Goal: Task Accomplishment & Management: Complete application form

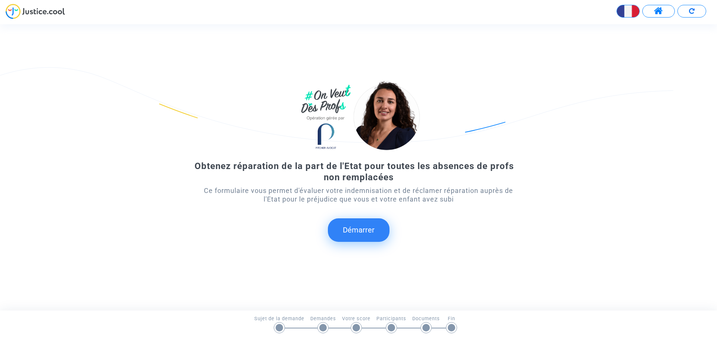
click at [362, 229] on button "Démarrer" at bounding box center [359, 229] width 62 height 23
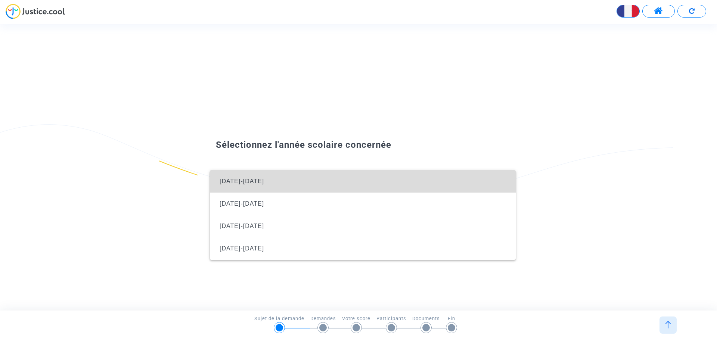
click at [353, 185] on span "[DATE]-[DATE]" at bounding box center [363, 181] width 294 height 22
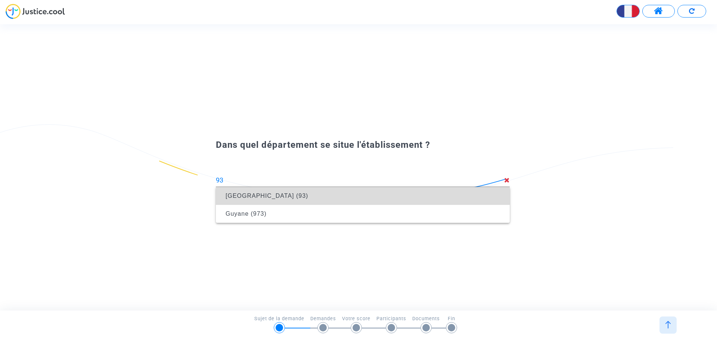
click at [380, 190] on span "[GEOGRAPHIC_DATA] (93)" at bounding box center [363, 196] width 282 height 21
type input "[GEOGRAPHIC_DATA] (93)"
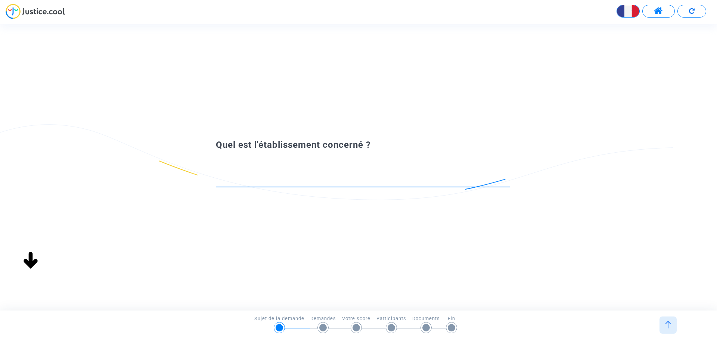
click at [310, 181] on input at bounding box center [363, 180] width 294 height 7
type input "m"
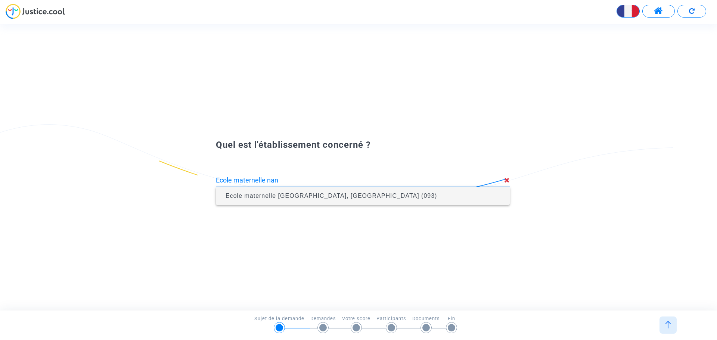
click at [338, 196] on span "Ecole maternelle [GEOGRAPHIC_DATA], [GEOGRAPHIC_DATA] (093)" at bounding box center [331, 196] width 211 height 6
type input "Ecole maternelle [GEOGRAPHIC_DATA], [GEOGRAPHIC_DATA] (093)"
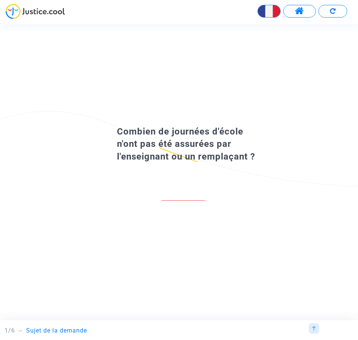
click at [48, 71] on div "Combien de journées d'école n'ont pas été assurées par l'enseignant ou un rempl…" at bounding box center [179, 167] width 358 height 286
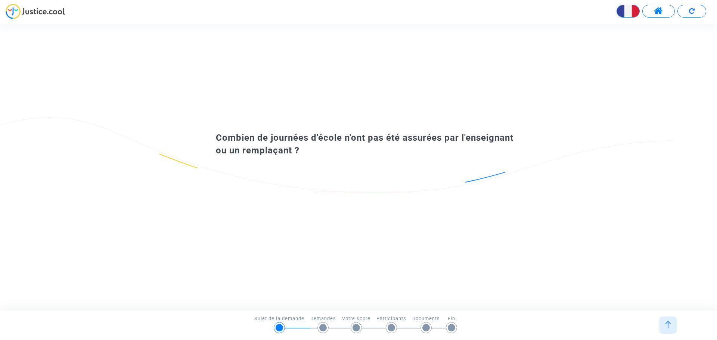
click at [343, 186] on input "number" at bounding box center [362, 187] width 97 height 10
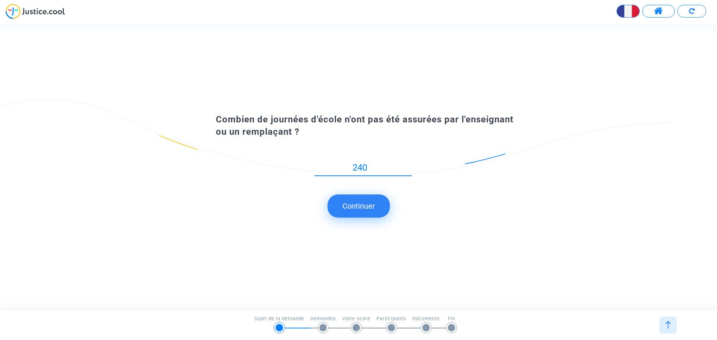
type input "240"
click at [345, 199] on button "Continuer" at bounding box center [359, 206] width 62 height 23
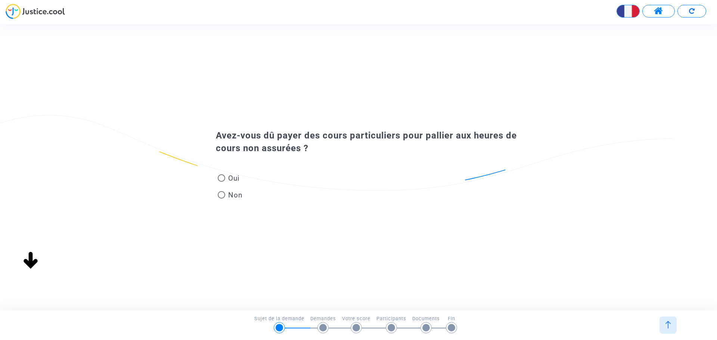
click at [236, 193] on span "Non" at bounding box center [234, 195] width 18 height 10
click at [221, 199] on input "Non" at bounding box center [221, 199] width 0 height 0
radio input "true"
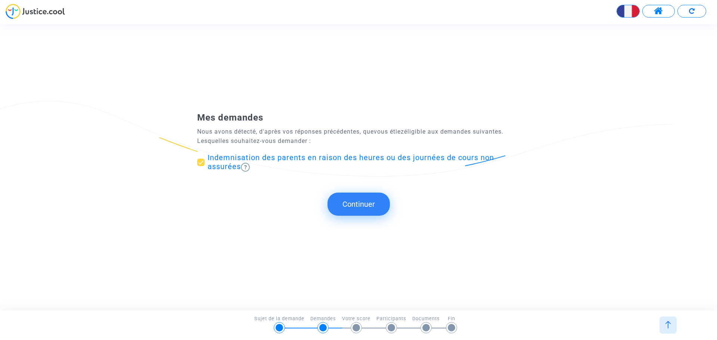
click at [347, 196] on button "Continuer" at bounding box center [359, 204] width 62 height 23
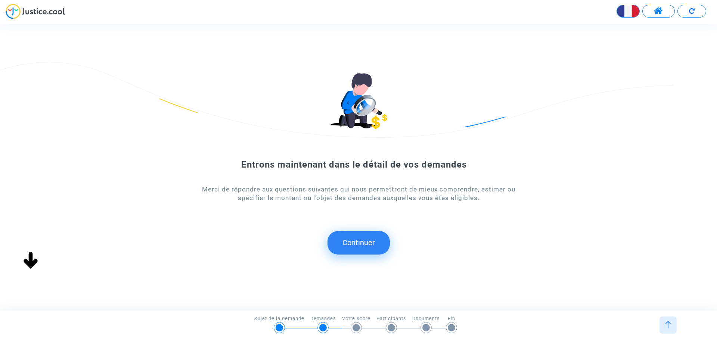
click at [361, 245] on button "Continuer" at bounding box center [359, 242] width 62 height 23
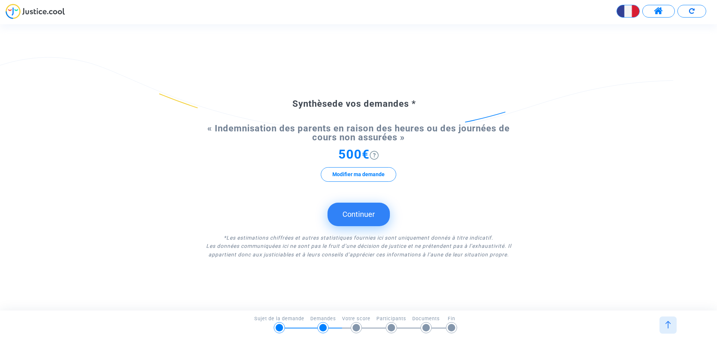
click at [372, 155] on img at bounding box center [374, 155] width 9 height 9
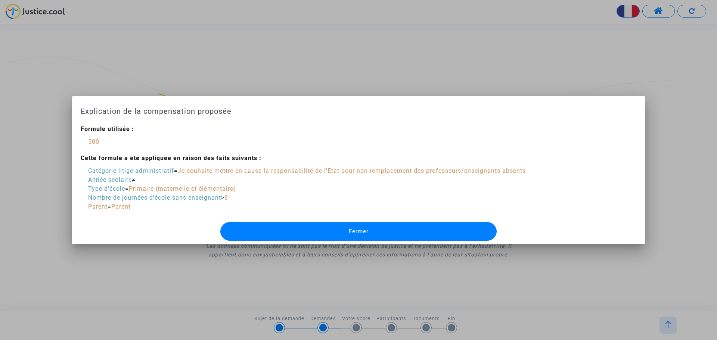
click at [229, 205] on div "Parent = Parent" at bounding box center [307, 206] width 438 height 9
click at [319, 70] on div at bounding box center [358, 170] width 717 height 340
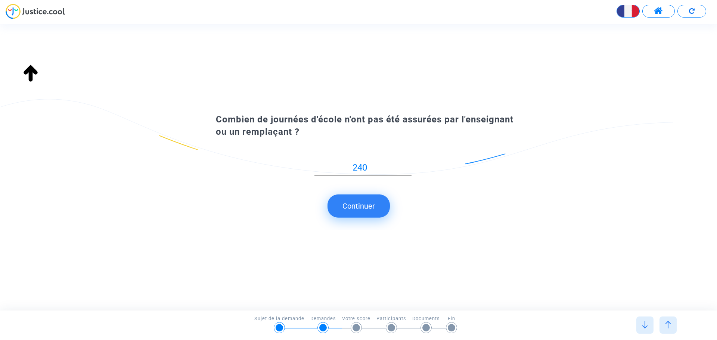
type input "Ecole maternelle [GEOGRAPHIC_DATA], [GEOGRAPHIC_DATA] (093)"
click at [381, 169] on input "240" at bounding box center [362, 168] width 97 height 10
drag, startPoint x: 375, startPoint y: 171, endPoint x: 308, endPoint y: 172, distance: 66.9
click at [308, 172] on div "240" at bounding box center [363, 170] width 294 height 30
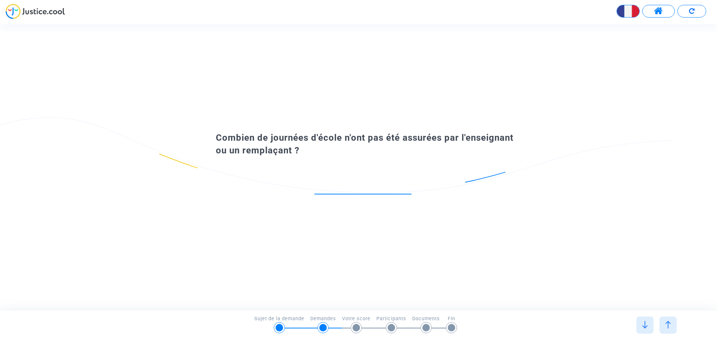
scroll to position [0, 0]
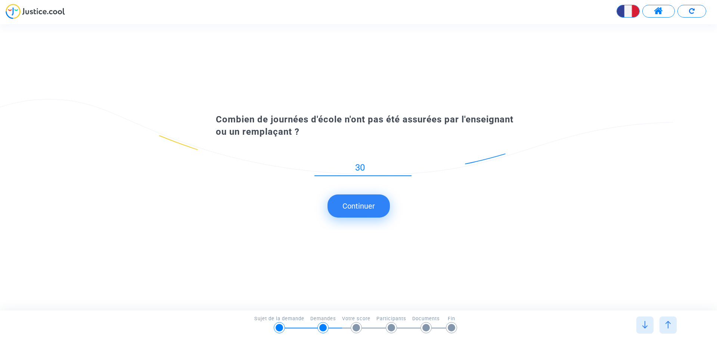
type input "30"
click at [447, 205] on submit-question "Continuer" at bounding box center [358, 206] width 717 height 23
click at [365, 204] on button "Continuer" at bounding box center [359, 206] width 62 height 23
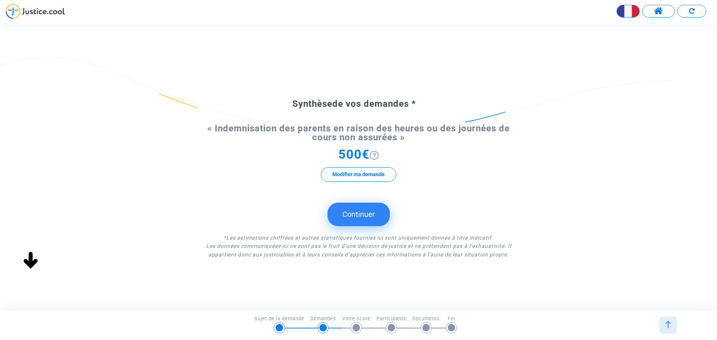
click at [450, 191] on div "« Indemnisation des parents en raison des heures ou des journées de cours non a…" at bounding box center [358, 160] width 323 height 72
click at [370, 214] on button "Continuer" at bounding box center [359, 214] width 62 height 23
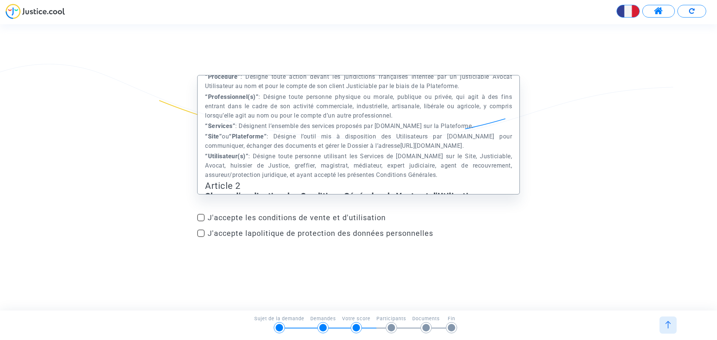
scroll to position [523, 0]
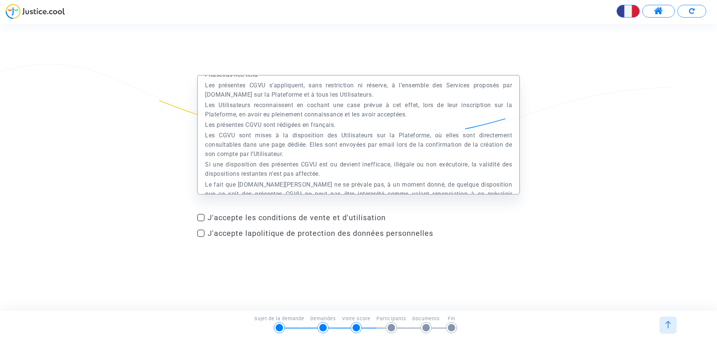
drag, startPoint x: 221, startPoint y: 218, endPoint x: 216, endPoint y: 223, distance: 7.9
click at [221, 218] on span "J'accepte les conditions de vente et d'utilisation" at bounding box center [364, 217] width 312 height 9
click at [201, 221] on input "J'accepte les conditions de vente et d'utilisation" at bounding box center [201, 221] width 0 height 0
checkbox input "true"
click at [213, 232] on span "J'accepte la politique de protection des données personnelles" at bounding box center [321, 233] width 226 height 9
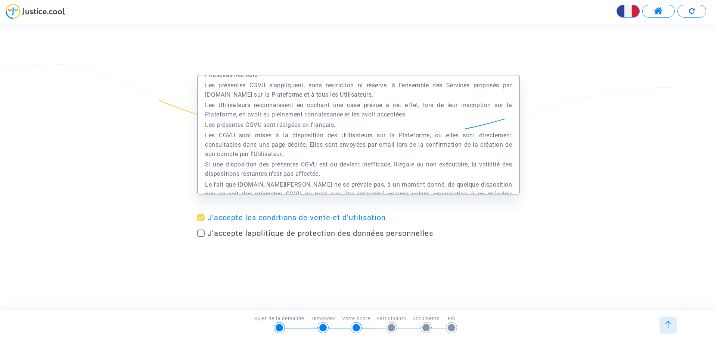
click at [201, 237] on input "J'accepte la politique de protection des données personnelles" at bounding box center [201, 237] width 0 height 0
checkbox input "true"
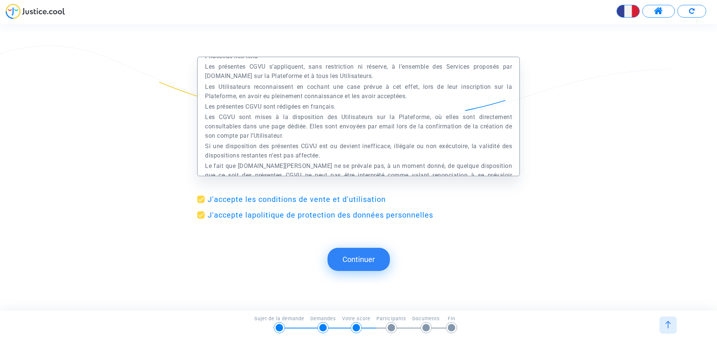
click at [369, 256] on button "Continuer" at bounding box center [359, 259] width 62 height 23
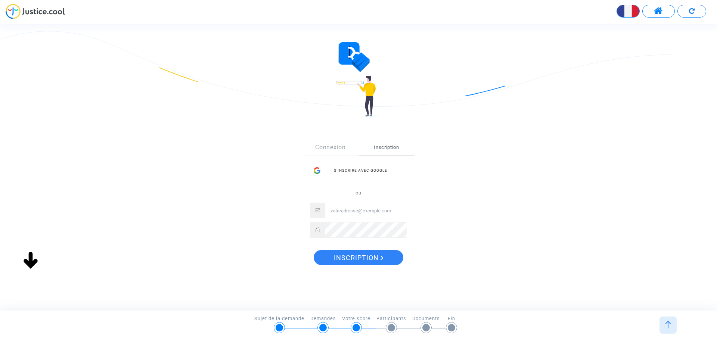
click at [364, 214] on div "ou" at bounding box center [358, 213] width 97 height 49
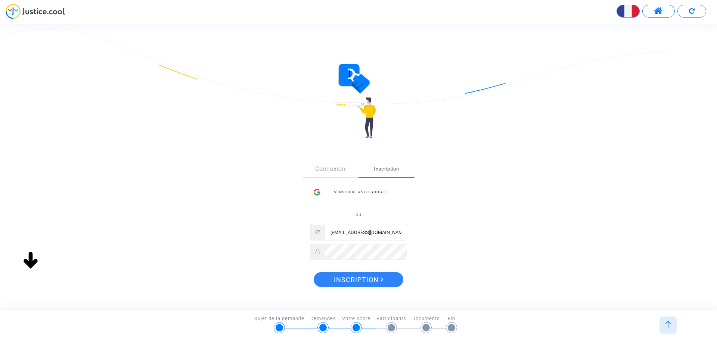
type input "[EMAIL_ADDRESS][DOMAIN_NAME]"
click at [457, 248] on div "Sign Up Connexion Inscription S’inscrire avec Google ou hannaghommidh@gmail.com…" at bounding box center [358, 226] width 323 height 161
click at [376, 272] on span "Inscription" at bounding box center [359, 280] width 50 height 16
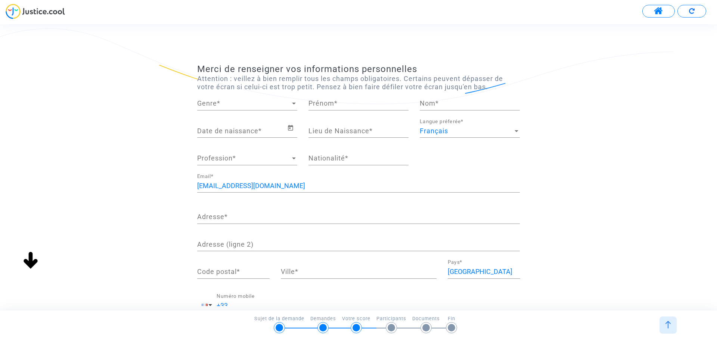
click at [236, 106] on span "Genre" at bounding box center [243, 103] width 93 height 7
click at [223, 122] on span "Monsieur" at bounding box center [247, 124] width 100 height 20
click at [236, 106] on div "Monsieur" at bounding box center [243, 103] width 93 height 7
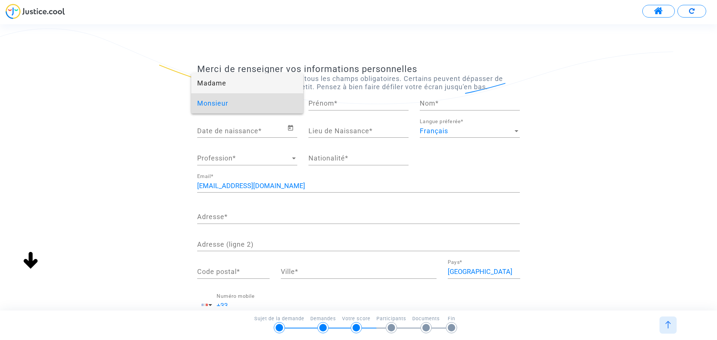
click at [251, 84] on span "Madame" at bounding box center [247, 83] width 100 height 20
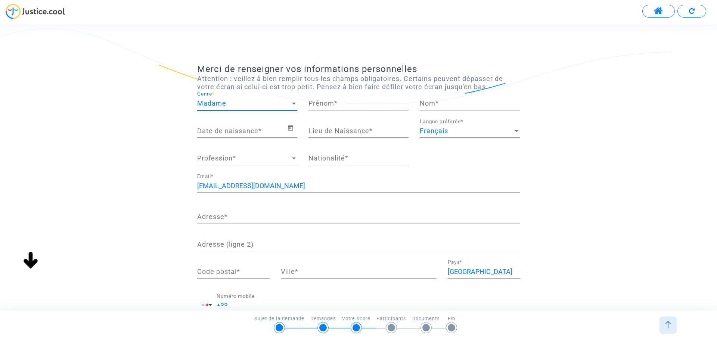
click at [347, 105] on input "Prénom *" at bounding box center [359, 103] width 100 height 7
type input "[PERSON_NAME]"
type input "ghommidh"
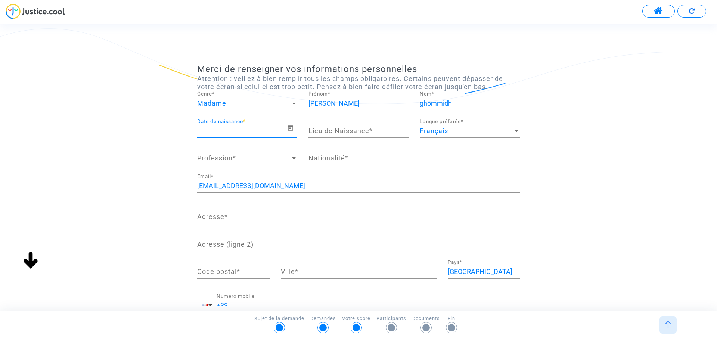
click at [235, 130] on input "Date de naissance *" at bounding box center [242, 130] width 90 height 7
click at [288, 131] on icon "Open calendar" at bounding box center [290, 128] width 7 height 9
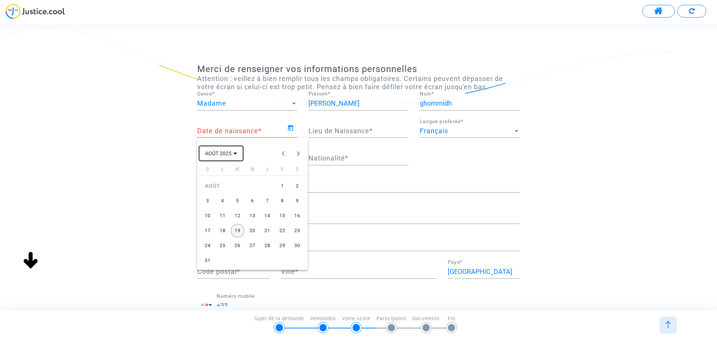
click at [232, 152] on span "AOÛT 2025" at bounding box center [221, 153] width 32 height 6
click at [238, 155] on span "[DATE] – [DATE]" at bounding box center [226, 153] width 42 height 6
click at [238, 155] on button "AOÛT 2025" at bounding box center [221, 153] width 44 height 15
click at [280, 155] on button "Previous 24 years" at bounding box center [283, 153] width 15 height 15
click at [244, 196] on div "1997" at bounding box center [240, 191] width 24 height 13
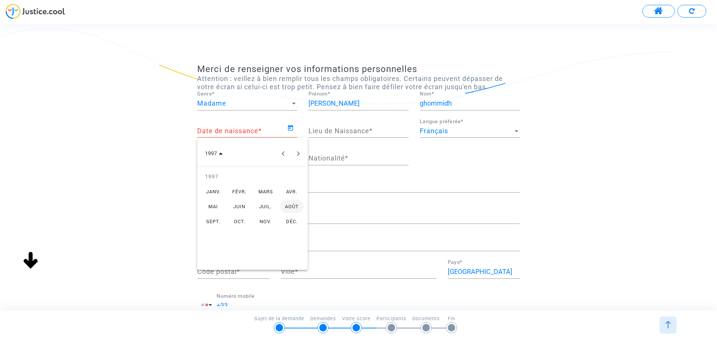
click at [282, 222] on div "DÉC." at bounding box center [292, 221] width 24 height 13
click at [266, 217] on div "11" at bounding box center [267, 215] width 13 height 13
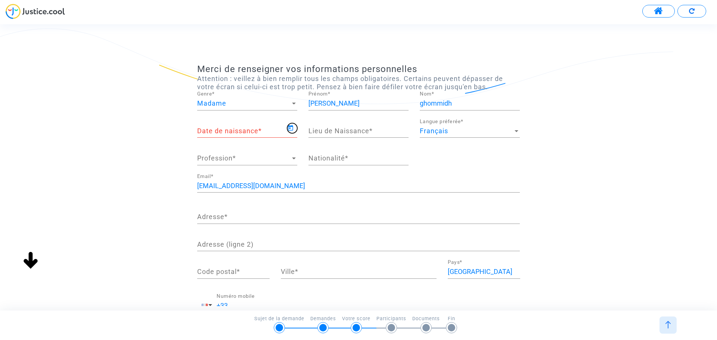
type input "[DATE]"
click at [345, 131] on input "Lieu de Naissance *" at bounding box center [359, 130] width 100 height 7
type input "[GEOGRAPHIC_DATA]"
click at [257, 158] on span "Profession" at bounding box center [243, 158] width 93 height 7
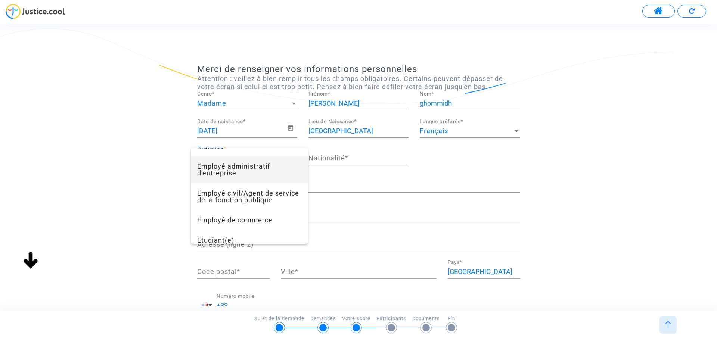
click at [258, 181] on span "Employé administratif d'entreprise" at bounding box center [249, 169] width 105 height 27
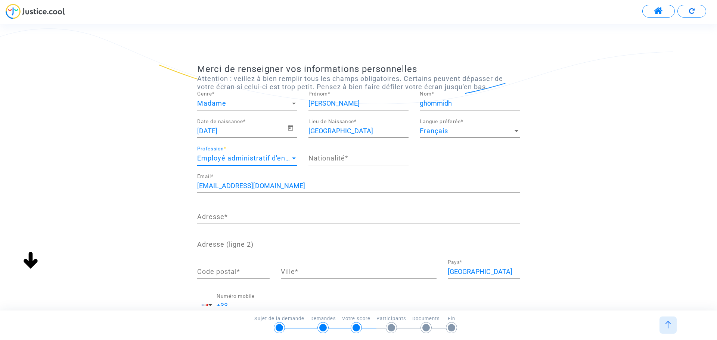
scroll to position [182, 0]
click at [355, 162] on input "Nationalité *" at bounding box center [359, 158] width 100 height 7
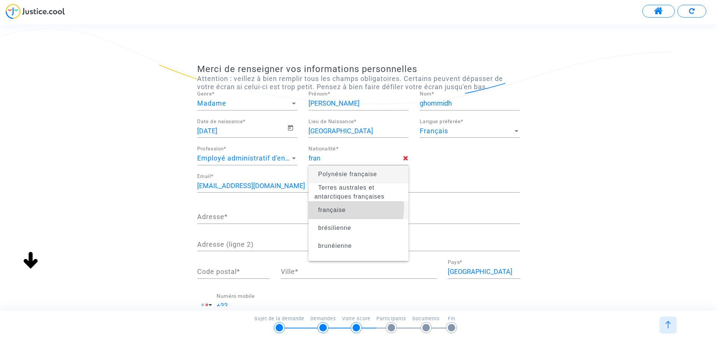
click at [356, 208] on span "française" at bounding box center [358, 210] width 88 height 21
type input "française"
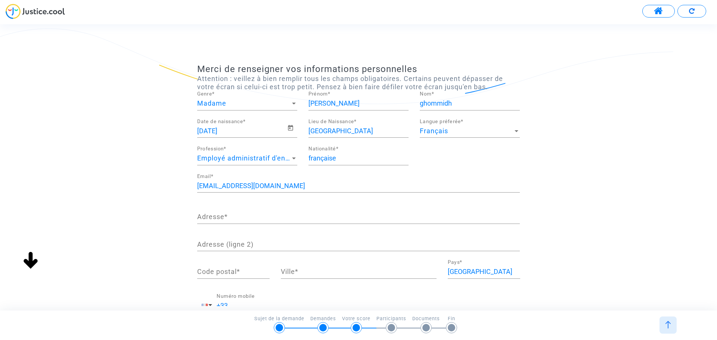
click at [236, 219] on input "Adresse *" at bounding box center [358, 216] width 323 height 7
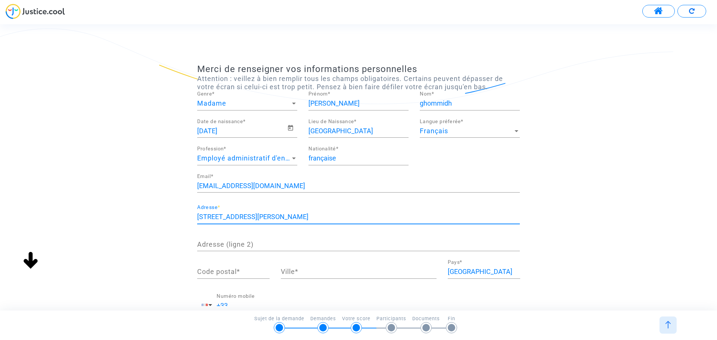
type input "[STREET_ADDRESS][PERSON_NAME]"
click at [224, 265] on div "Code postal *" at bounding box center [233, 269] width 72 height 19
type input "93100"
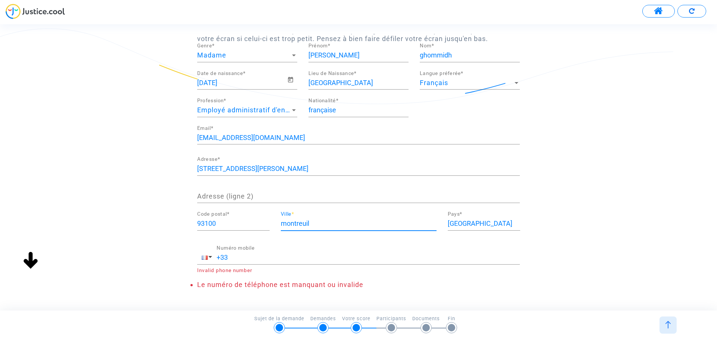
scroll to position [76, 0]
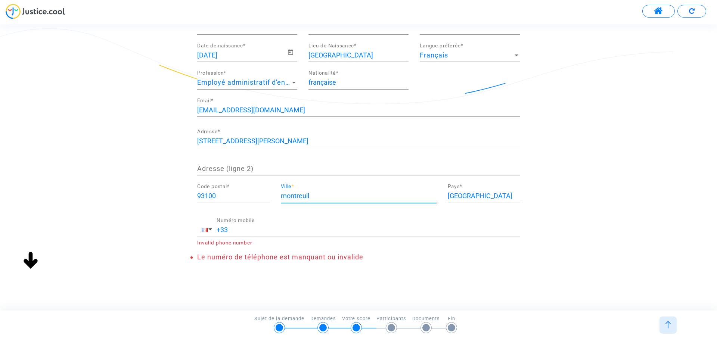
type input "montreuil"
click at [248, 236] on div "+33 Numéro mobile" at bounding box center [368, 227] width 303 height 19
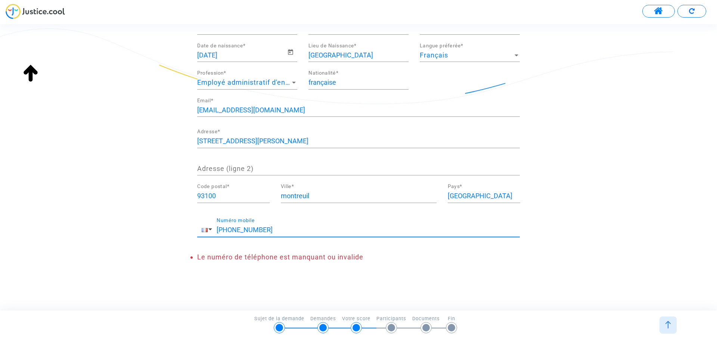
scroll to position [60, 0]
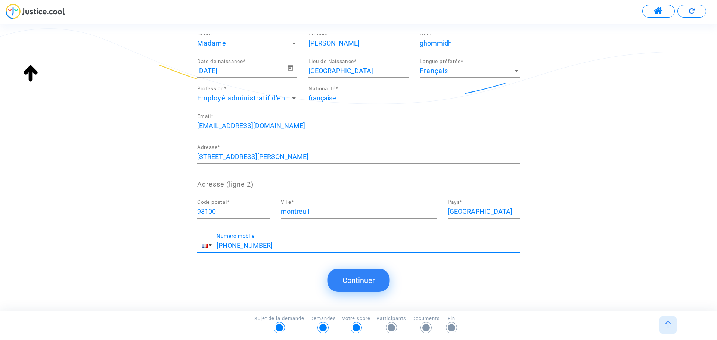
type input "[PHONE_NUMBER]"
click at [344, 284] on button "Continuer" at bounding box center [359, 280] width 62 height 23
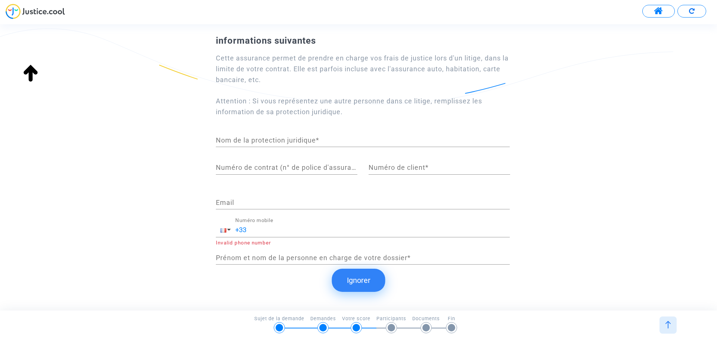
scroll to position [53, 0]
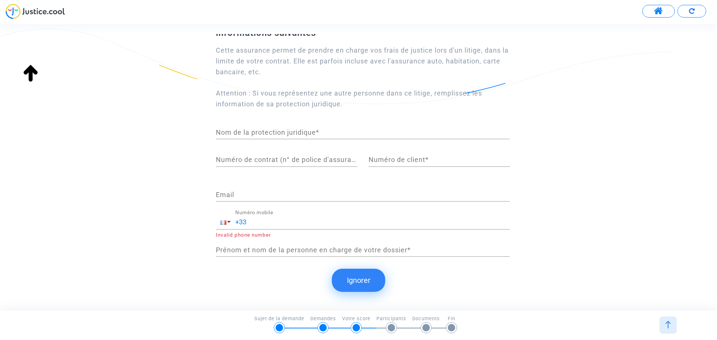
click at [338, 275] on button "Ignorer" at bounding box center [358, 280] width 53 height 23
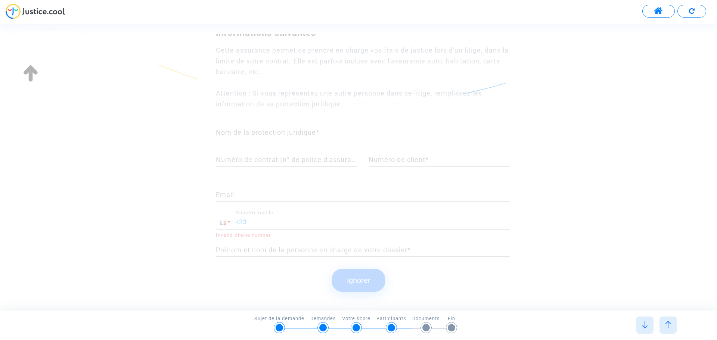
scroll to position [0, 0]
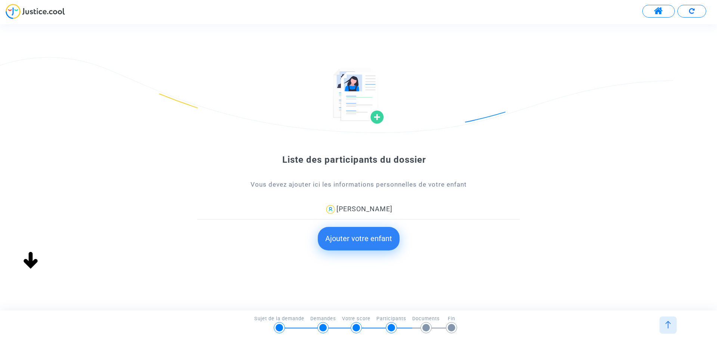
click at [368, 249] on button "Ajouter votre enfant" at bounding box center [359, 238] width 82 height 23
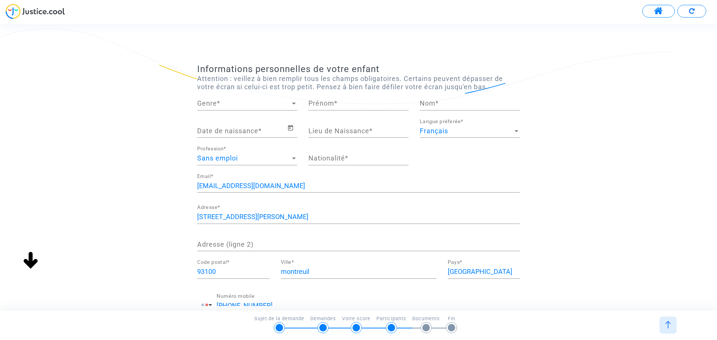
click at [272, 107] on span "Genre" at bounding box center [243, 103] width 93 height 7
click at [256, 113] on span "Madame" at bounding box center [247, 103] width 100 height 20
click at [261, 109] on div "Madame Genre *" at bounding box center [247, 101] width 100 height 19
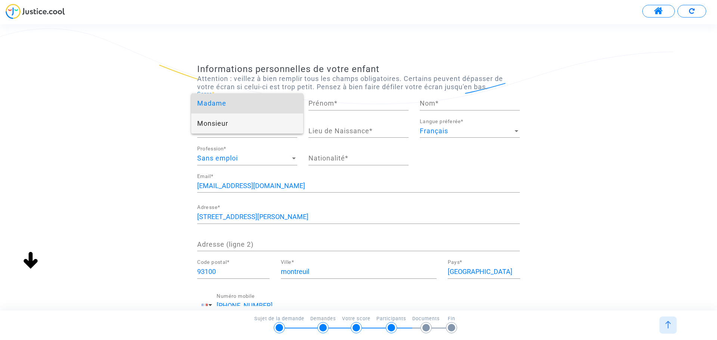
click at [226, 125] on span "Monsieur" at bounding box center [247, 124] width 100 height 20
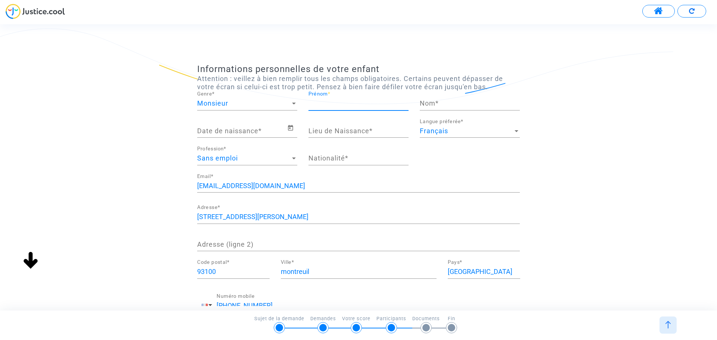
click at [347, 102] on input "Prénom *" at bounding box center [359, 103] width 100 height 7
type input "imran"
type input "toure"
click at [295, 127] on span "Open calendar" at bounding box center [292, 128] width 10 height 9
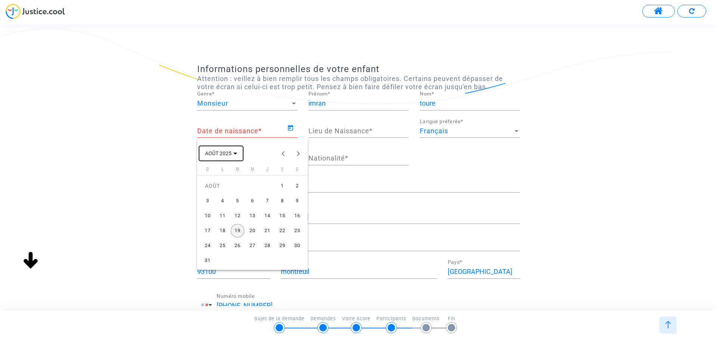
click at [230, 154] on span "AOÛT 2025" at bounding box center [218, 154] width 27 height 6
click at [241, 188] on div "2021" at bounding box center [240, 191] width 24 height 13
click at [210, 205] on div "MAI" at bounding box center [214, 206] width 24 height 13
click at [282, 231] on div "21" at bounding box center [282, 230] width 13 height 13
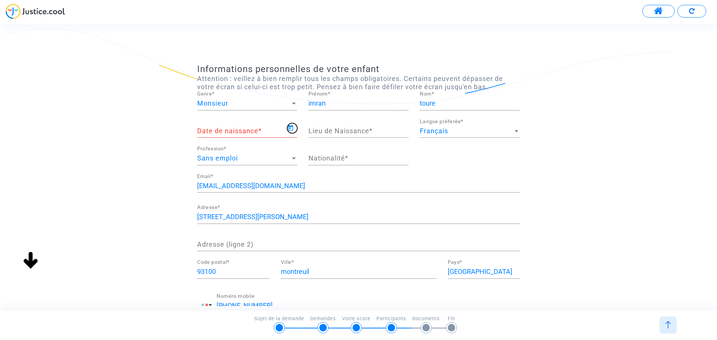
type input "[DATE]"
click at [347, 133] on input "Lieu de Naissance *" at bounding box center [359, 130] width 100 height 7
type input "[GEOGRAPHIC_DATA]"
click at [369, 166] on div "Nationalité *" at bounding box center [359, 160] width 100 height 28
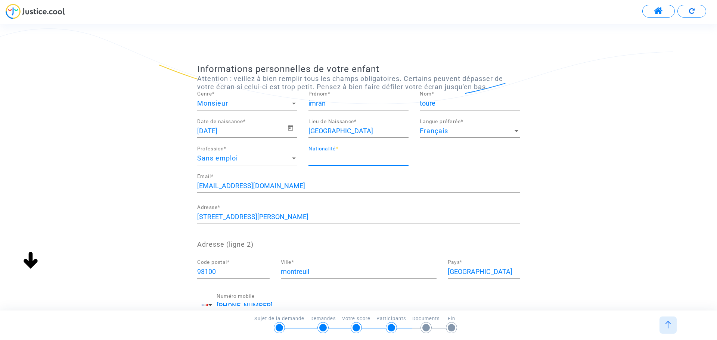
click at [361, 160] on input "Nationalité *" at bounding box center [359, 158] width 100 height 7
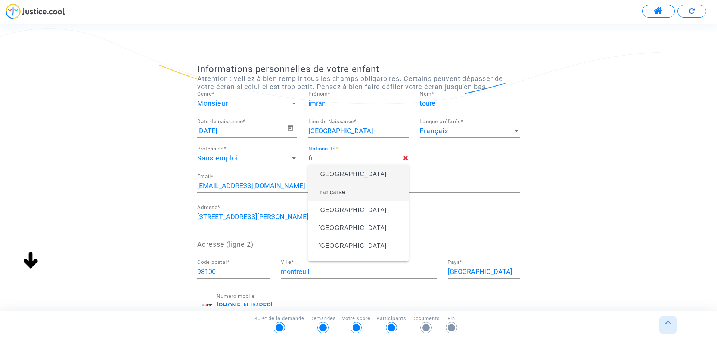
click at [316, 191] on span "française" at bounding box center [358, 192] width 88 height 21
type input "française"
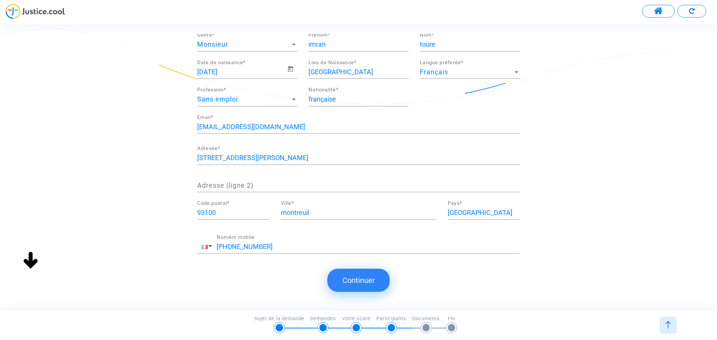
scroll to position [60, 0]
click at [365, 289] on button "Continuer" at bounding box center [359, 280] width 62 height 23
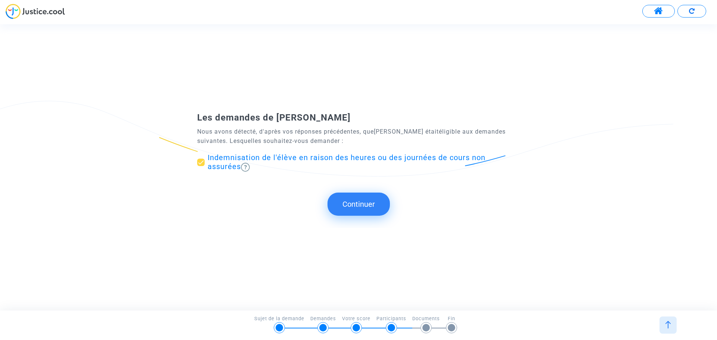
click at [373, 205] on button "Continuer" at bounding box center [359, 204] width 62 height 23
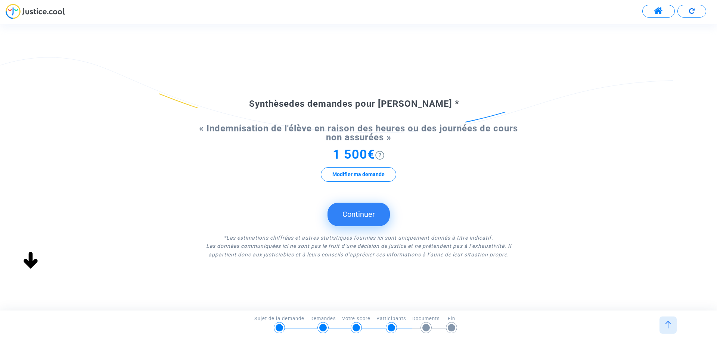
scroll to position [0, 0]
click at [370, 223] on button "Continuer" at bounding box center [359, 214] width 62 height 23
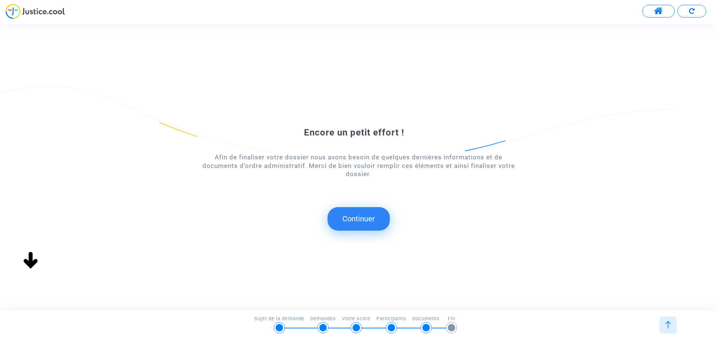
click at [366, 223] on button "Continuer" at bounding box center [359, 218] width 62 height 23
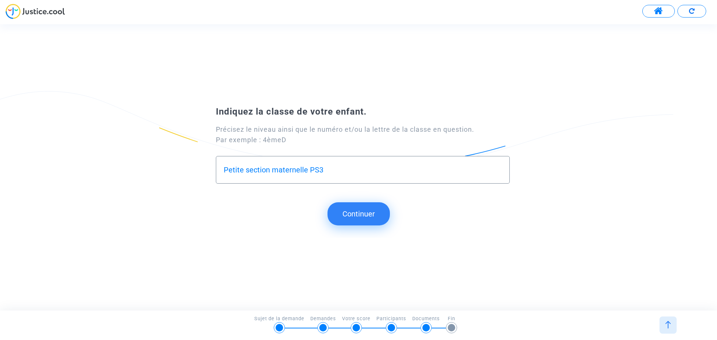
type input "Petite section maternelle PS3"
click at [352, 212] on button "Continuer" at bounding box center [359, 213] width 62 height 23
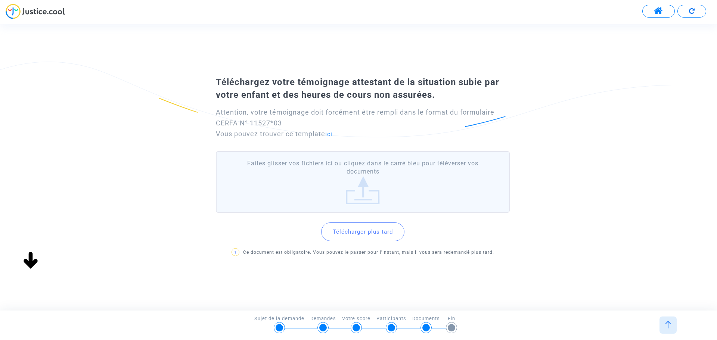
click at [346, 190] on label "Faites glisser vos fichiers ici ou cliquez dans le carré bleu pour téléverser v…" at bounding box center [363, 182] width 294 height 62
click at [0, 0] on input "Faites glisser vos fichiers ici ou cliquez dans le carré bleu pour téléverser v…" at bounding box center [0, 0] width 0 height 0
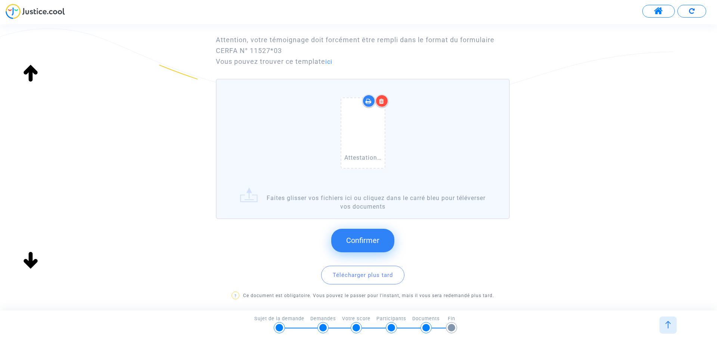
scroll to position [75, 0]
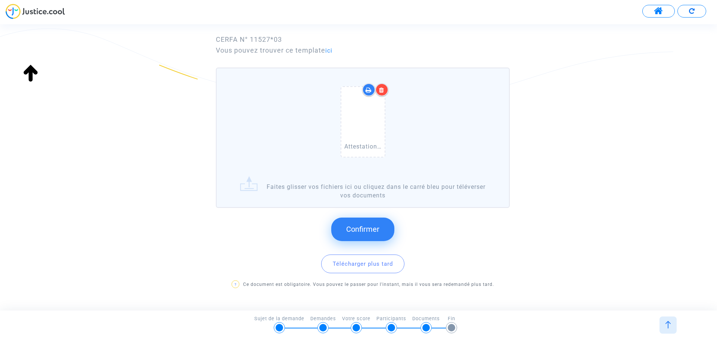
click at [353, 235] on button "Confirmer" at bounding box center [362, 229] width 63 height 23
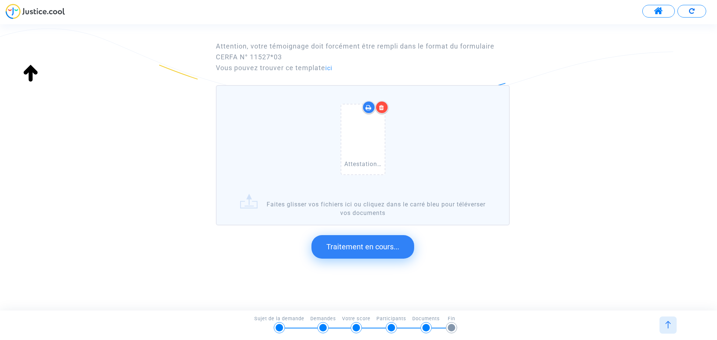
scroll to position [0, 0]
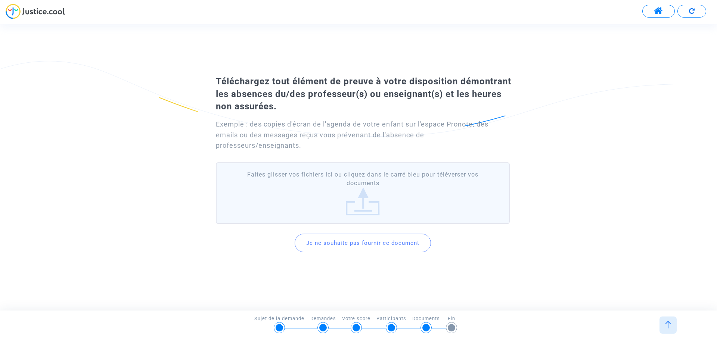
click at [381, 136] on div "Exemple : des copies d'écran de l'agenda de votre enfant sur l'espace Pronote, …" at bounding box center [363, 135] width 294 height 32
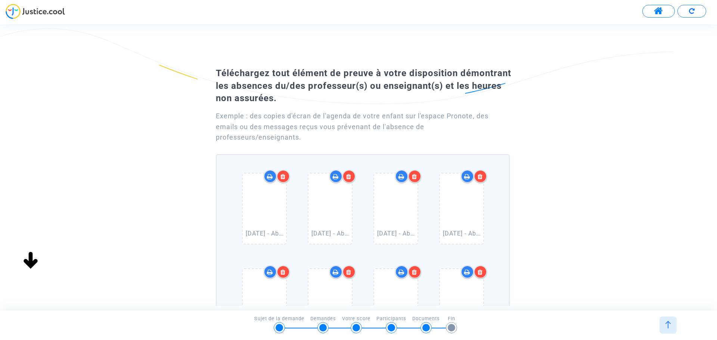
click at [283, 176] on icon at bounding box center [282, 177] width 5 height 6
click at [283, 176] on icon at bounding box center [283, 177] width 6 height 6
click at [346, 176] on icon at bounding box center [348, 177] width 5 height 6
click at [283, 176] on icon at bounding box center [283, 177] width 6 height 6
click at [283, 176] on icon at bounding box center [282, 177] width 5 height 6
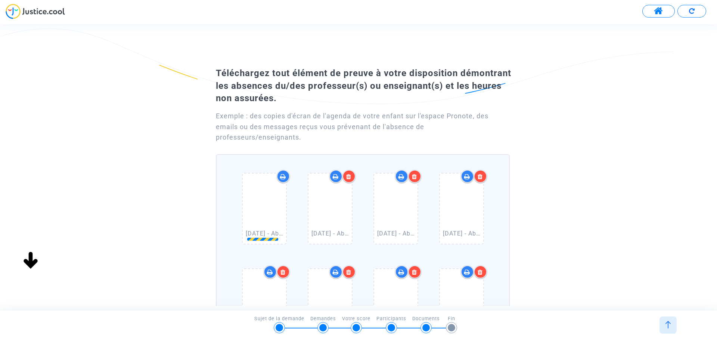
click at [283, 176] on icon at bounding box center [283, 177] width 6 height 6
click at [283, 176] on icon at bounding box center [282, 177] width 5 height 6
click at [283, 176] on icon at bounding box center [283, 177] width 6 height 6
click at [283, 176] on icon at bounding box center [282, 177] width 5 height 6
click at [273, 176] on icon at bounding box center [270, 177] width 6 height 6
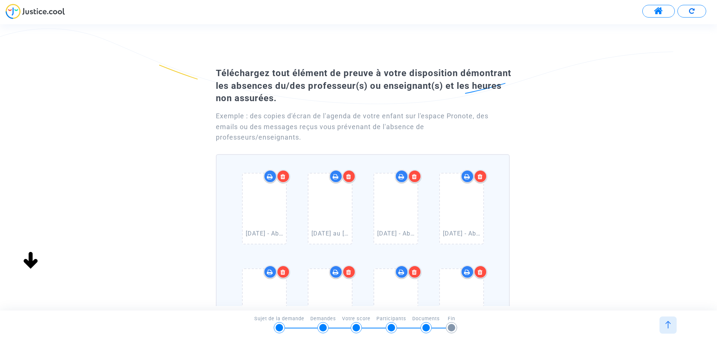
click at [283, 176] on icon at bounding box center [282, 177] width 5 height 6
click at [273, 176] on icon at bounding box center [270, 177] width 6 height 6
click at [346, 176] on icon at bounding box center [348, 177] width 5 height 6
click at [283, 176] on icon at bounding box center [283, 177] width 6 height 6
click at [283, 176] on icon at bounding box center [283, 177] width 9 height 9
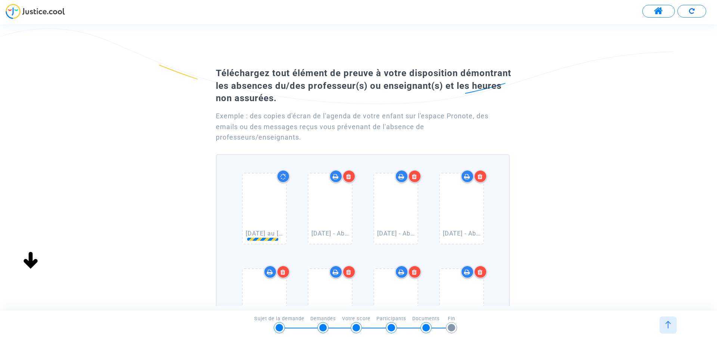
click at [346, 176] on icon at bounding box center [348, 177] width 5 height 6
click at [283, 176] on icon at bounding box center [283, 177] width 6 height 6
click at [283, 176] on icon at bounding box center [282, 177] width 5 height 6
click at [283, 176] on icon at bounding box center [283, 177] width 6 height 6
click at [346, 176] on icon at bounding box center [348, 177] width 5 height 6
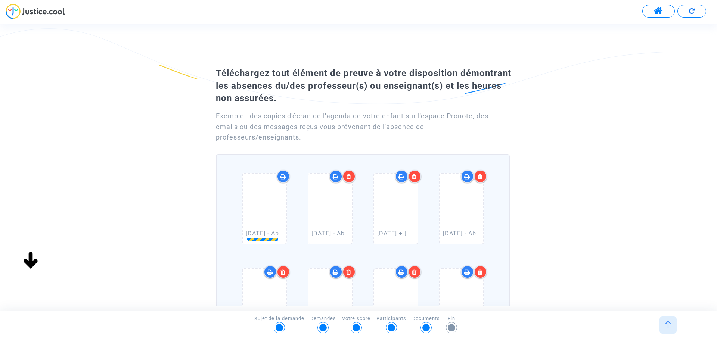
click at [283, 176] on icon at bounding box center [283, 177] width 6 height 6
click at [346, 176] on icon at bounding box center [348, 177] width 5 height 6
click at [283, 176] on icon at bounding box center [283, 177] width 6 height 6
click at [283, 176] on icon at bounding box center [283, 176] width 7 height 7
click at [346, 176] on icon at bounding box center [348, 177] width 5 height 6
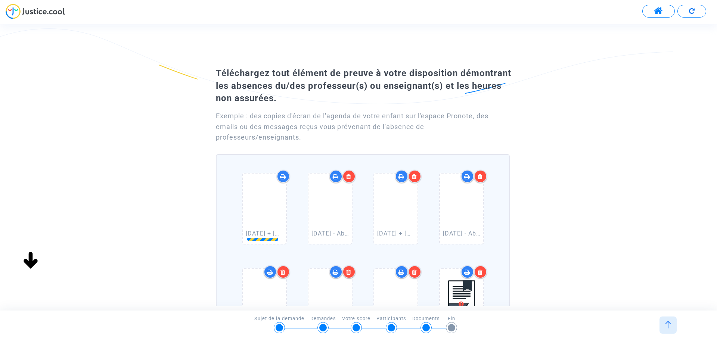
click at [283, 176] on icon at bounding box center [283, 177] width 6 height 6
click at [283, 176] on icon at bounding box center [282, 176] width 7 height 7
click at [346, 176] on icon at bounding box center [348, 177] width 5 height 6
click at [283, 176] on icon at bounding box center [283, 177] width 6 height 6
click at [346, 176] on icon at bounding box center [348, 177] width 5 height 6
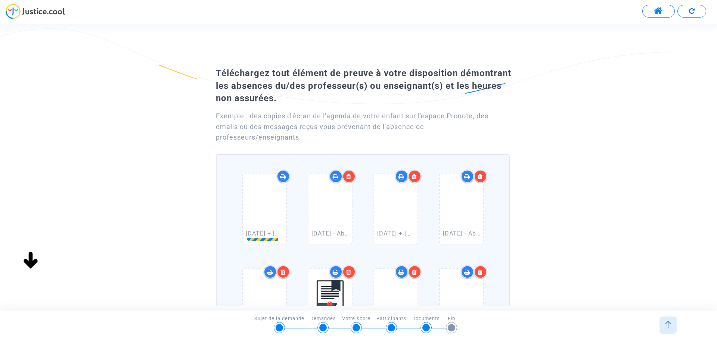
click at [283, 176] on icon at bounding box center [283, 177] width 6 height 6
click at [346, 176] on icon at bounding box center [348, 177] width 5 height 6
click at [283, 176] on icon at bounding box center [283, 177] width 6 height 6
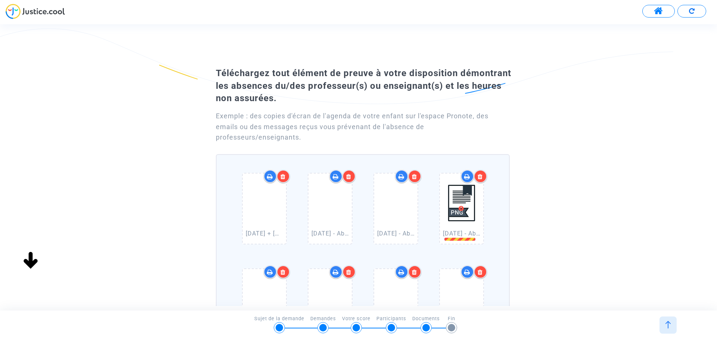
click at [283, 176] on icon at bounding box center [282, 177] width 5 height 6
click at [273, 176] on icon at bounding box center [270, 177] width 6 height 6
click at [346, 176] on icon at bounding box center [348, 177] width 5 height 6
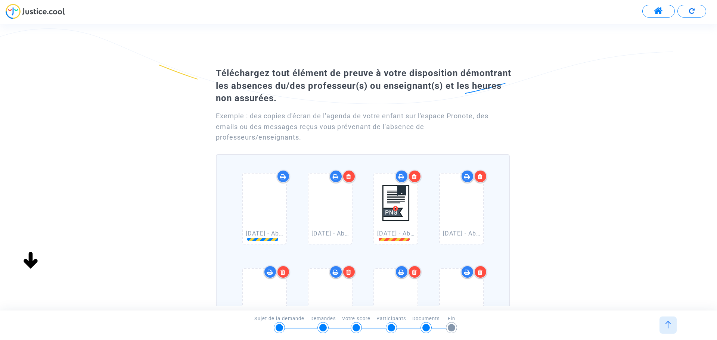
click at [283, 176] on icon at bounding box center [283, 177] width 6 height 6
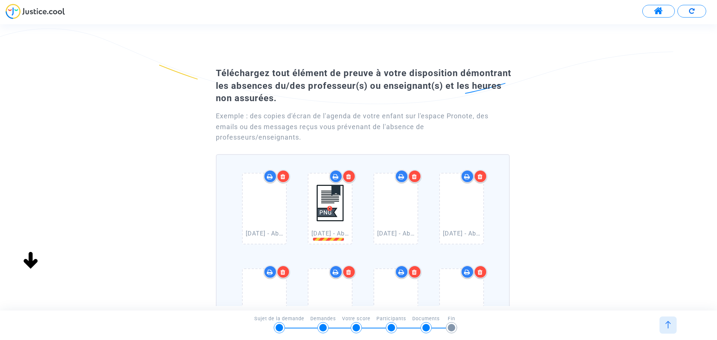
click at [283, 176] on icon at bounding box center [282, 177] width 5 height 6
click at [273, 176] on icon at bounding box center [270, 177] width 6 height 6
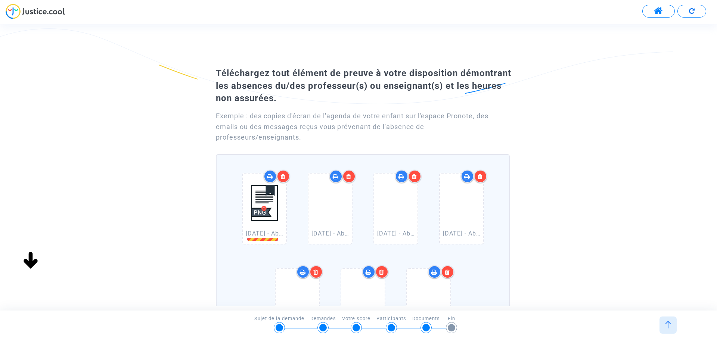
click at [283, 176] on icon at bounding box center [282, 177] width 5 height 6
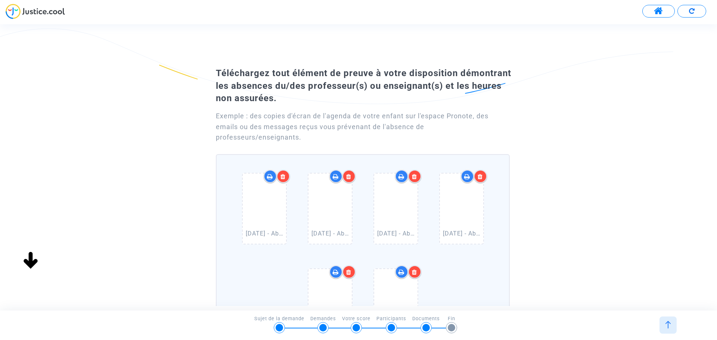
click at [283, 176] on icon at bounding box center [282, 177] width 5 height 6
click at [283, 176] on icon at bounding box center [283, 177] width 6 height 6
click at [283, 176] on icon at bounding box center [282, 177] width 5 height 6
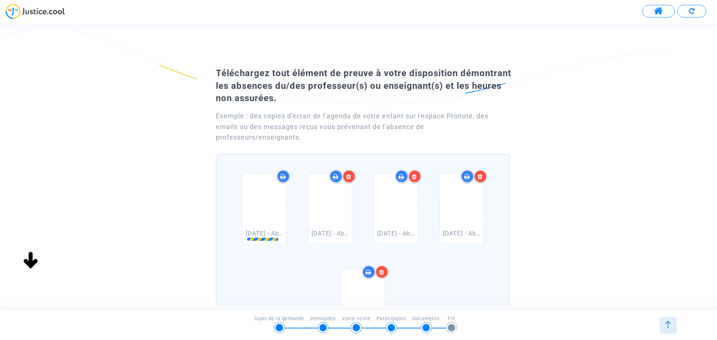
click at [283, 176] on icon at bounding box center [283, 177] width 6 height 6
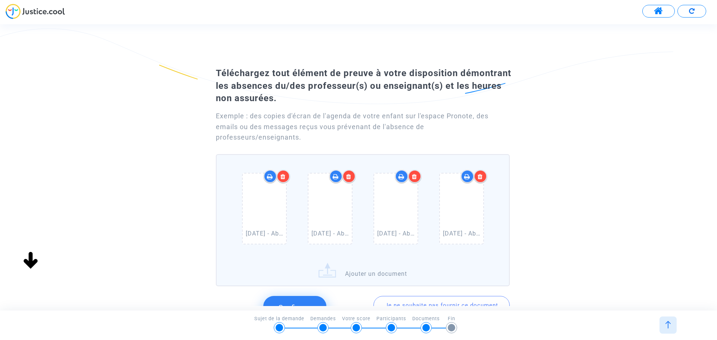
click at [283, 176] on icon at bounding box center [282, 177] width 5 height 6
click at [283, 176] on icon at bounding box center [283, 177] width 6 height 6
click at [309, 176] on div at bounding box center [330, 209] width 43 height 70
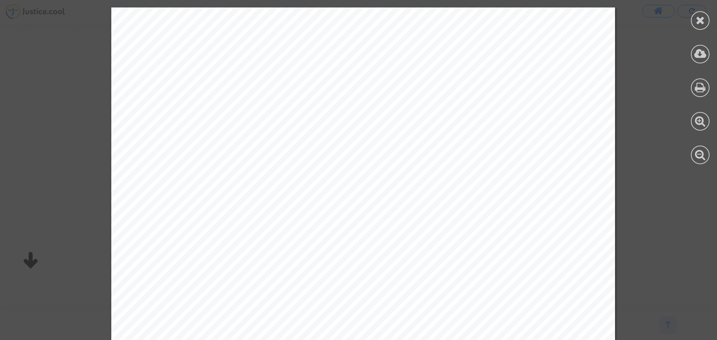
click at [701, 19] on icon at bounding box center [700, 20] width 9 height 11
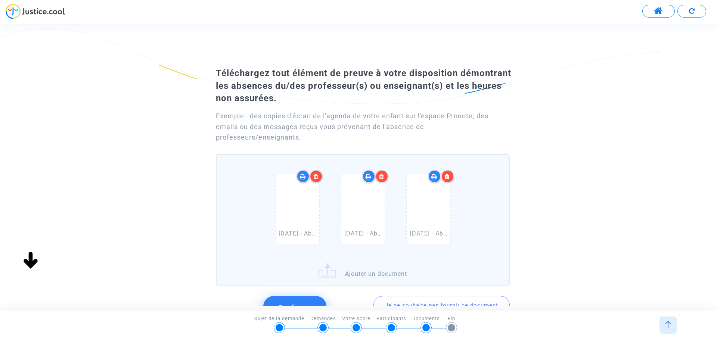
click at [319, 179] on div at bounding box center [316, 176] width 13 height 13
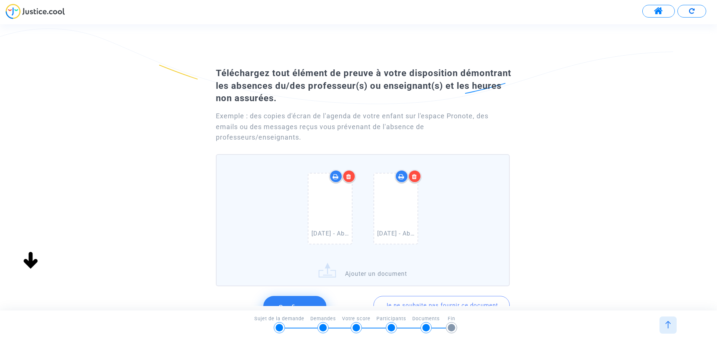
click at [351, 177] on icon at bounding box center [348, 177] width 5 height 6
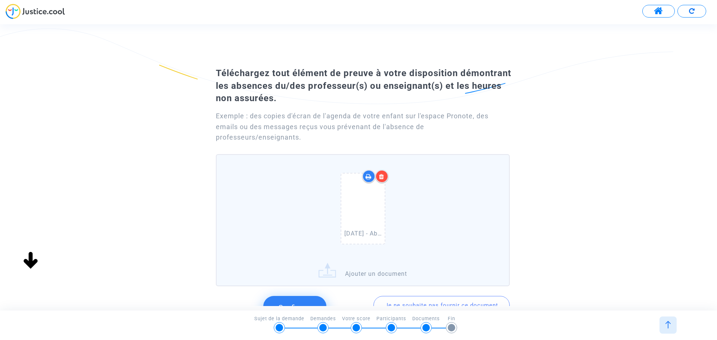
click at [381, 177] on icon at bounding box center [381, 177] width 5 height 6
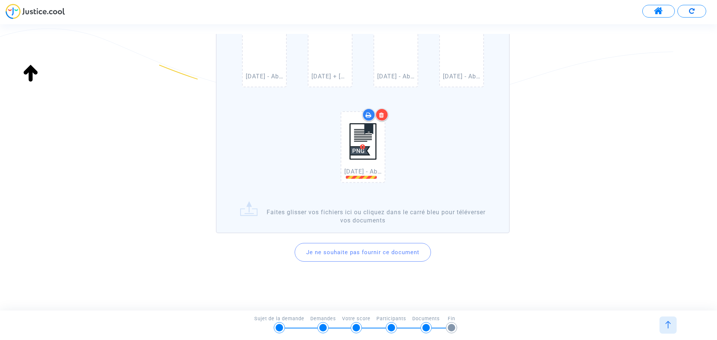
scroll to position [638, 0]
click at [365, 146] on img at bounding box center [362, 138] width 37 height 53
click at [384, 109] on div at bounding box center [381, 111] width 13 height 13
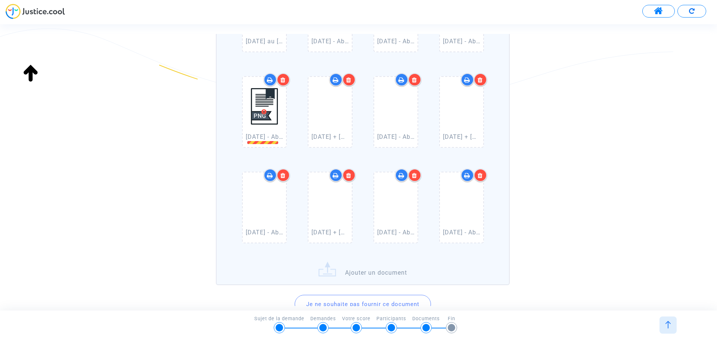
scroll to position [422, 0]
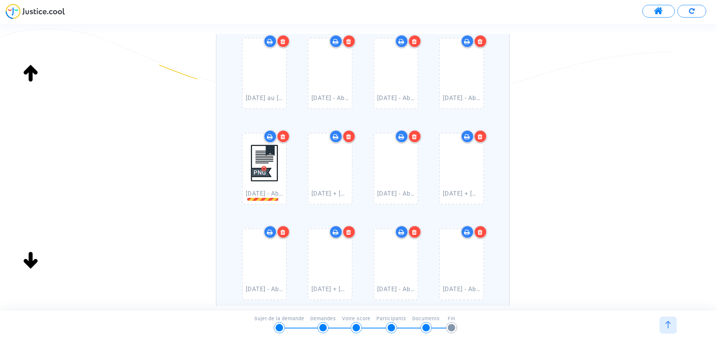
click at [285, 134] on icon at bounding box center [282, 137] width 5 height 6
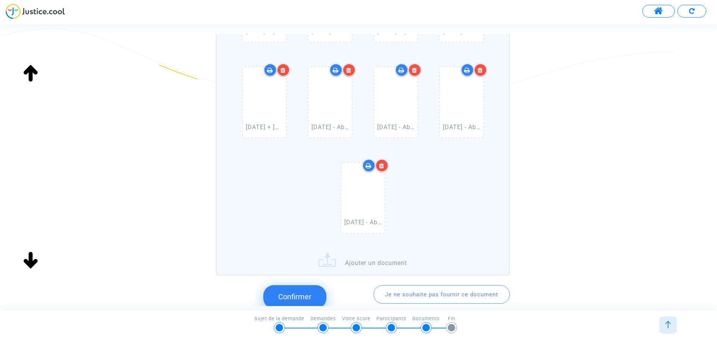
scroll to position [634, 0]
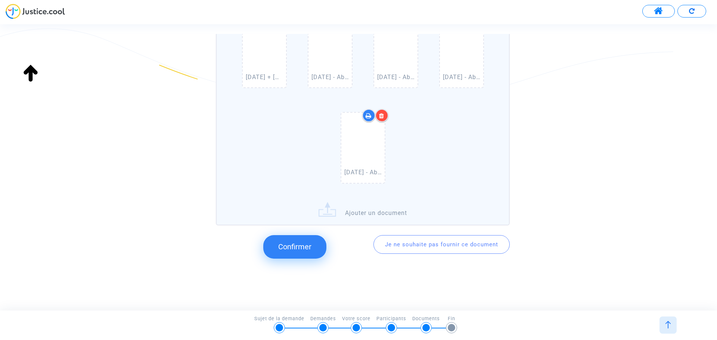
click at [294, 249] on span "Confirmer" at bounding box center [294, 246] width 33 height 9
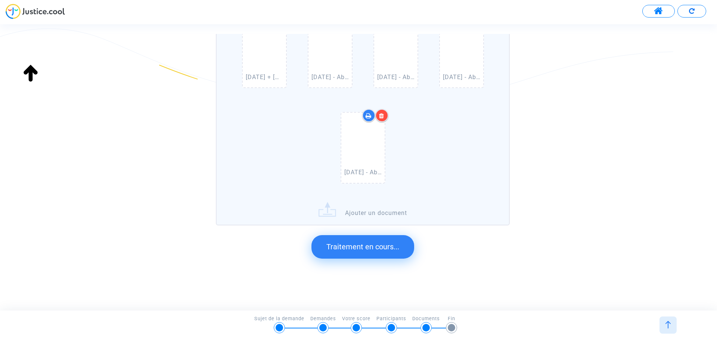
scroll to position [0, 0]
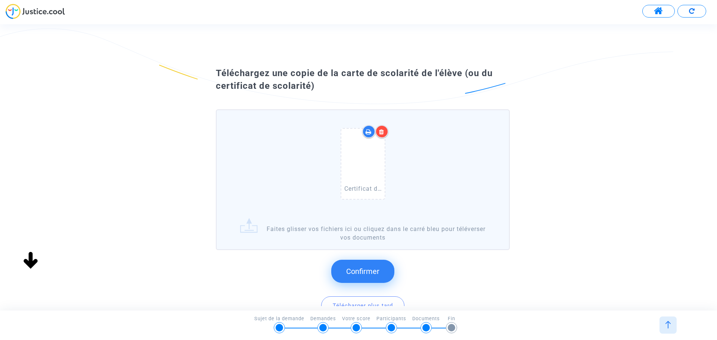
click at [366, 273] on span "Confirmer" at bounding box center [362, 271] width 33 height 9
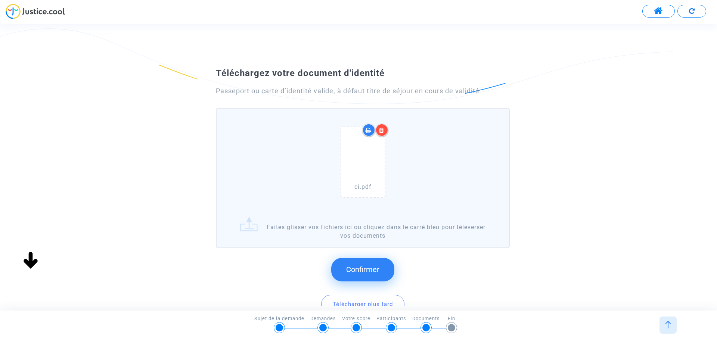
scroll to position [37, 0]
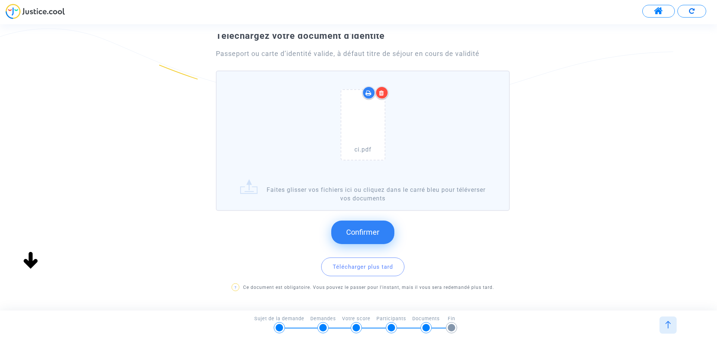
click at [383, 236] on button "Confirmer" at bounding box center [362, 232] width 63 height 23
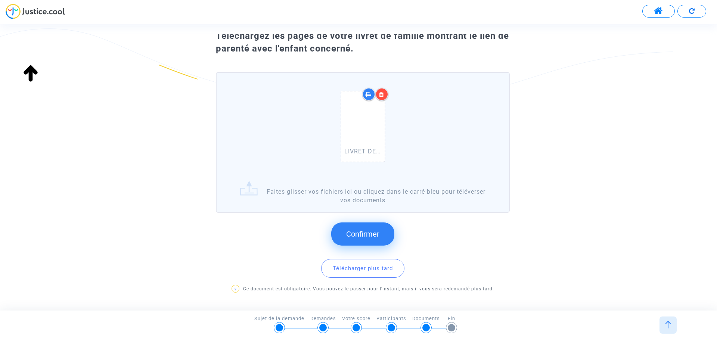
click at [349, 230] on span "Confirmer" at bounding box center [362, 234] width 33 height 9
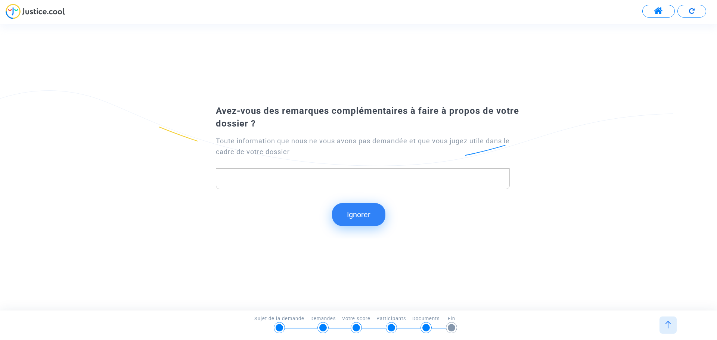
click at [371, 211] on button "Ignorer" at bounding box center [358, 214] width 53 height 23
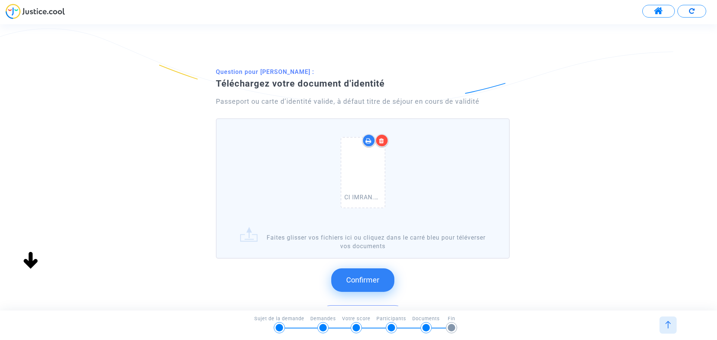
click at [363, 275] on button "Confirmer" at bounding box center [362, 280] width 63 height 23
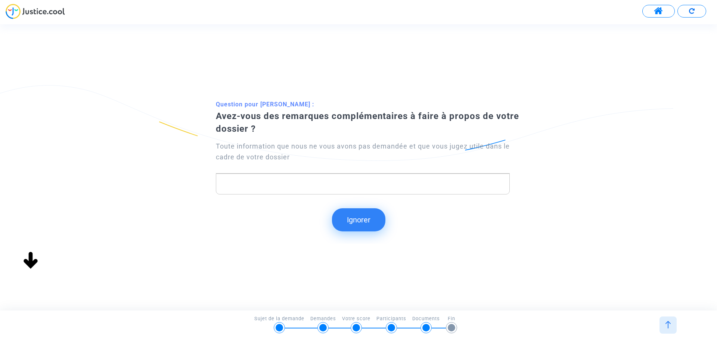
click at [360, 215] on button "Ignorer" at bounding box center [358, 219] width 53 height 23
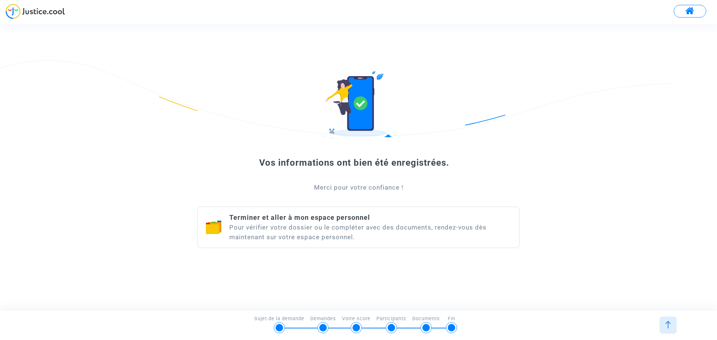
click at [369, 162] on div "Vos informations ont bien été enregistrées." at bounding box center [358, 162] width 323 height 11
click at [698, 10] on button at bounding box center [690, 11] width 32 height 13
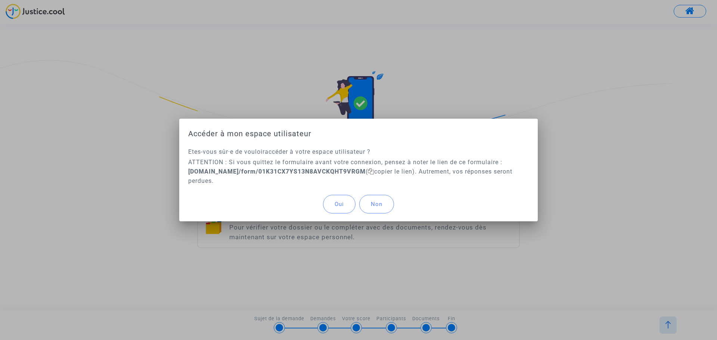
click at [365, 204] on button "Non" at bounding box center [376, 204] width 35 height 19
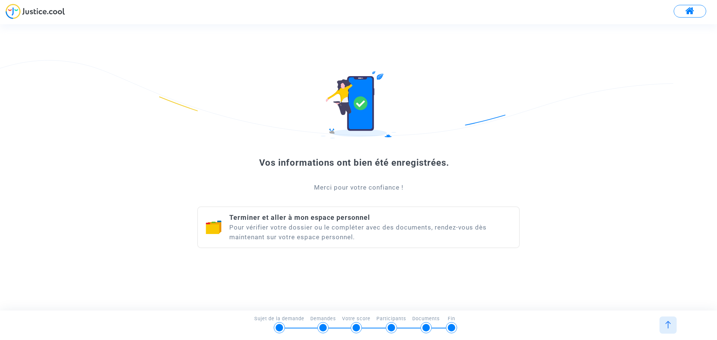
click at [326, 264] on div "Vos informations ont bien été enregistrées. Merci pour votre confiance ! Termin…" at bounding box center [358, 167] width 717 height 203
click at [361, 244] on div "Terminer et aller à mon espace personnel Pour vérifier votre dossier ou le comp…" at bounding box center [358, 228] width 323 height 42
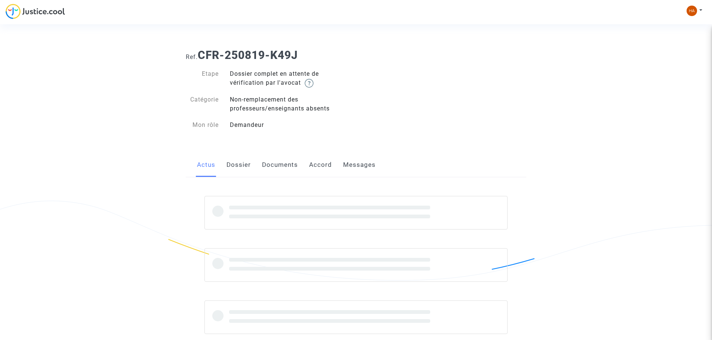
click at [337, 164] on div "Actus Dossier Documents Accord Messages" at bounding box center [356, 165] width 340 height 25
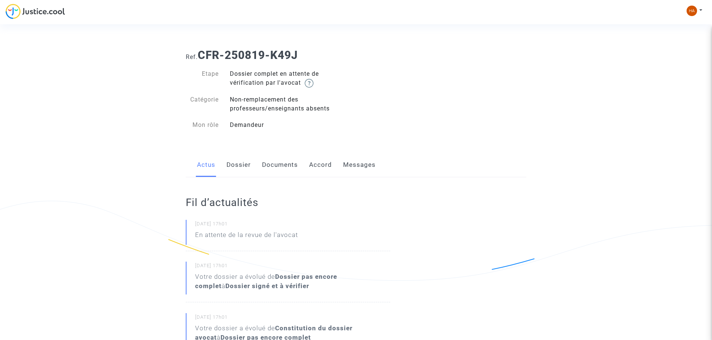
click at [233, 167] on link "Dossier" at bounding box center [238, 165] width 24 height 25
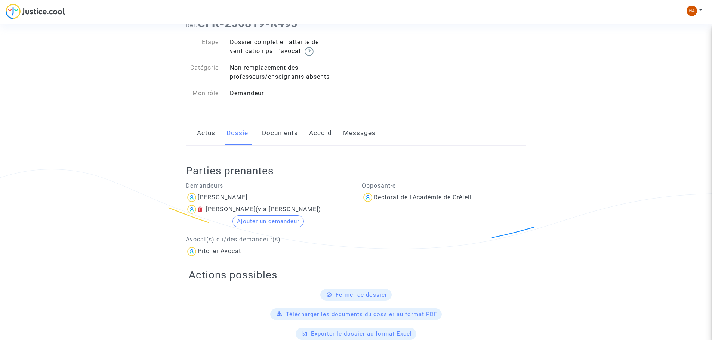
scroll to position [75, 0]
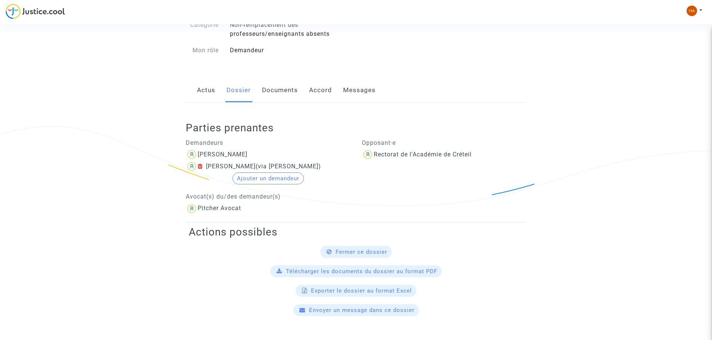
click at [287, 93] on link "Documents" at bounding box center [280, 90] width 36 height 25
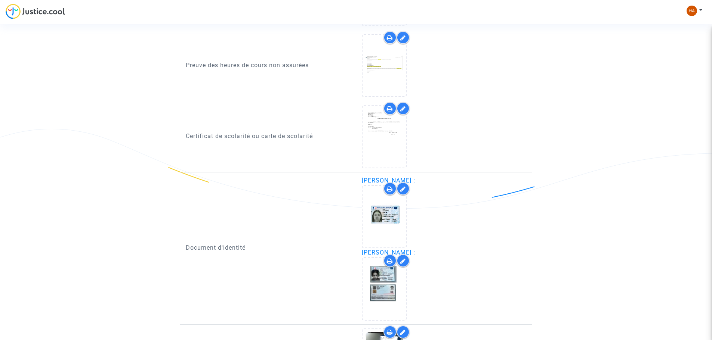
scroll to position [580, 0]
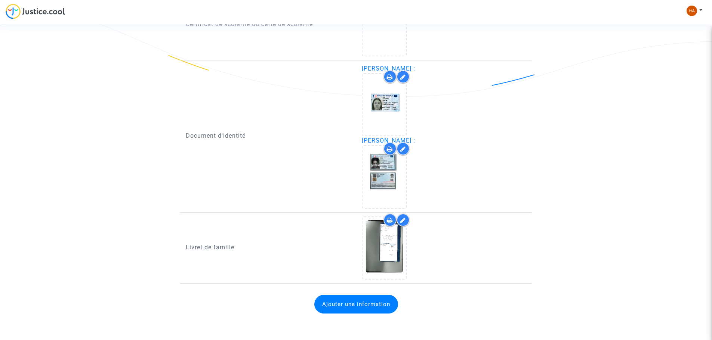
click at [368, 304] on button "Ajouter une information" at bounding box center [356, 304] width 84 height 19
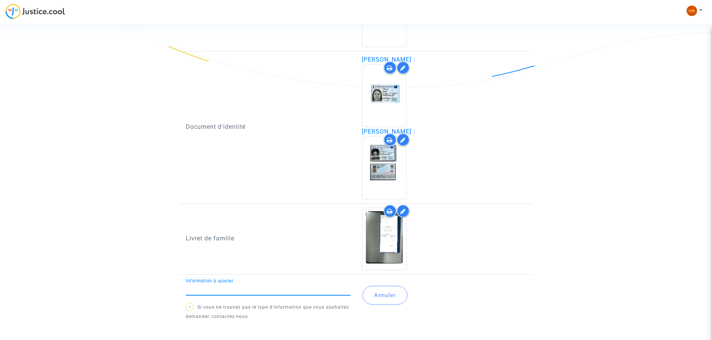
scroll to position [594, 0]
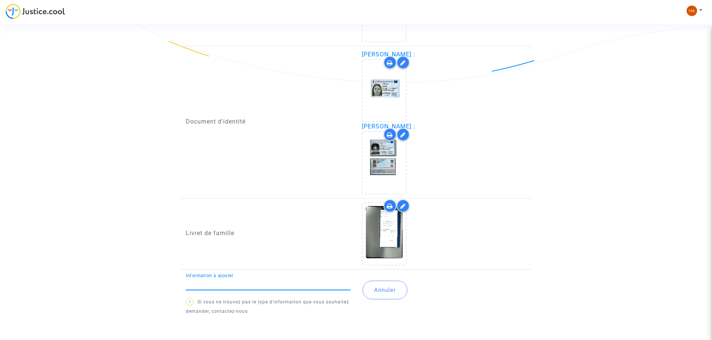
click at [240, 282] on input "Information à ajouter" at bounding box center [268, 284] width 165 height 7
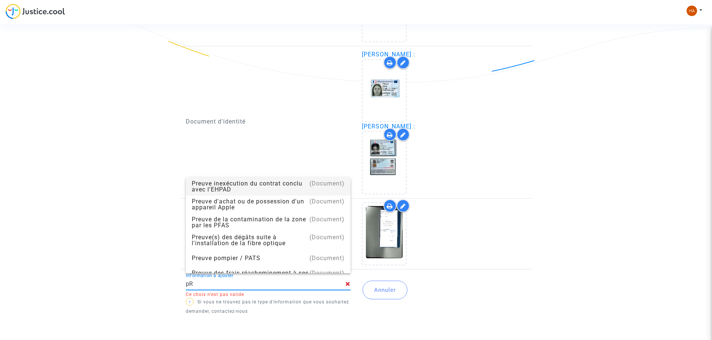
type input "p"
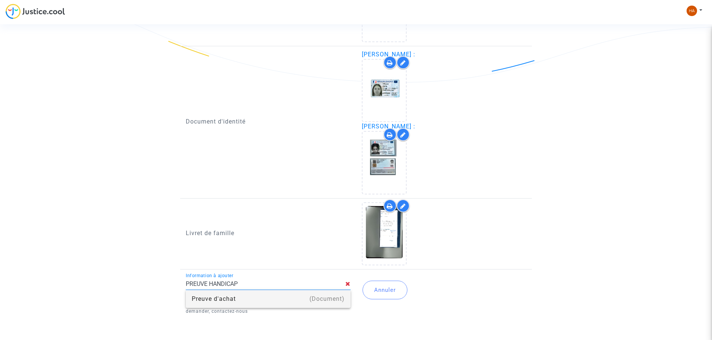
drag, startPoint x: 249, startPoint y: 287, endPoint x: 211, endPoint y: 282, distance: 38.5
click at [211, 282] on input "PREUVE HANDICAP" at bounding box center [265, 284] width 159 height 7
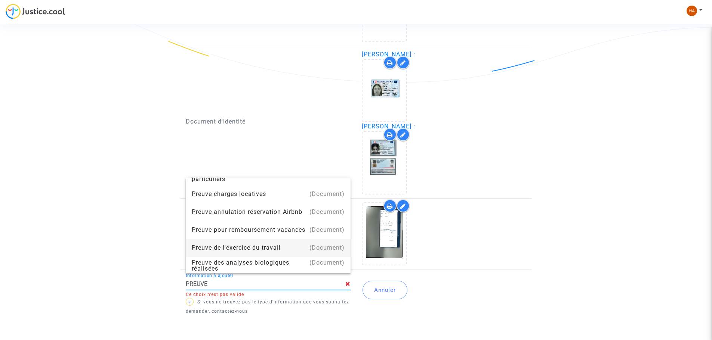
scroll to position [263, 0]
click at [211, 282] on input "PREUVE" at bounding box center [265, 284] width 159 height 7
drag, startPoint x: 211, startPoint y: 282, endPoint x: 104, endPoint y: 283, distance: 106.8
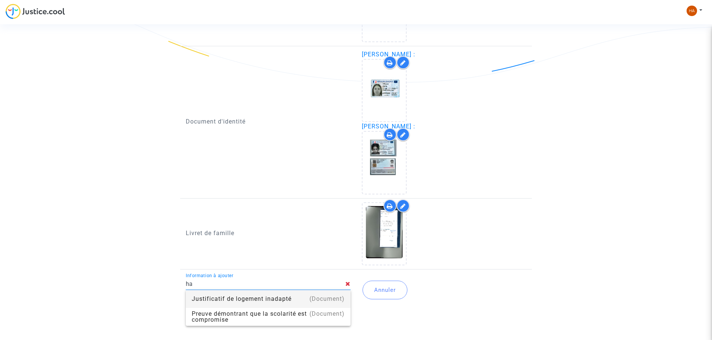
type input "h"
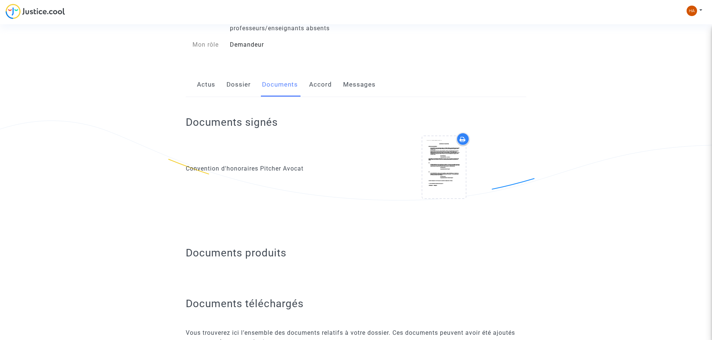
scroll to position [0, 0]
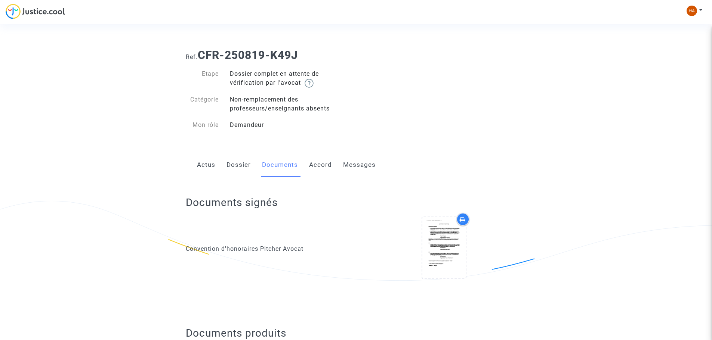
click at [316, 167] on link "Accord" at bounding box center [320, 165] width 23 height 25
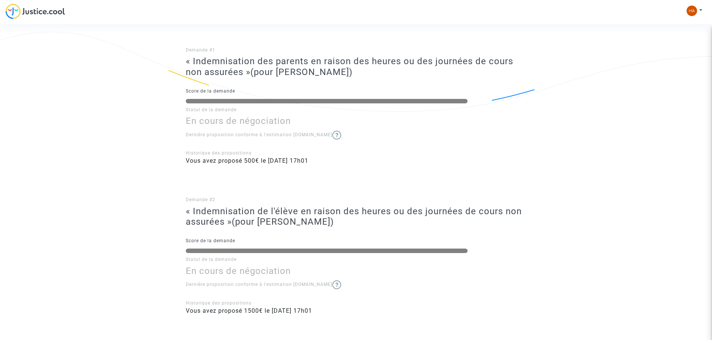
scroll to position [187, 0]
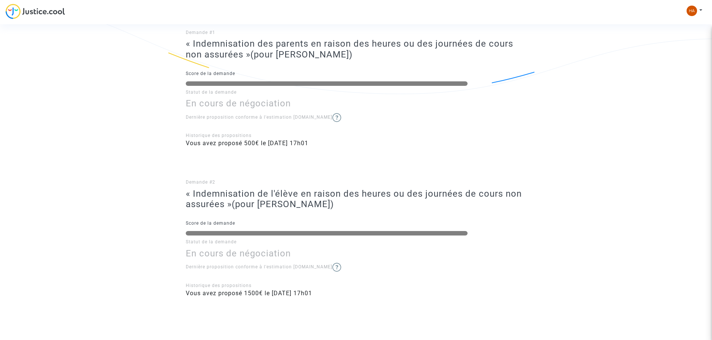
click at [332, 115] on img at bounding box center [336, 117] width 9 height 9
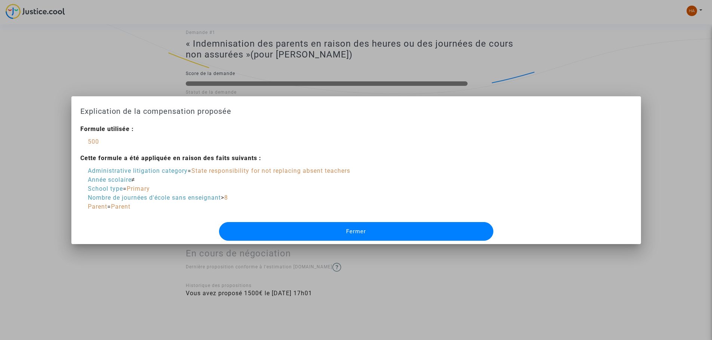
scroll to position [0, 0]
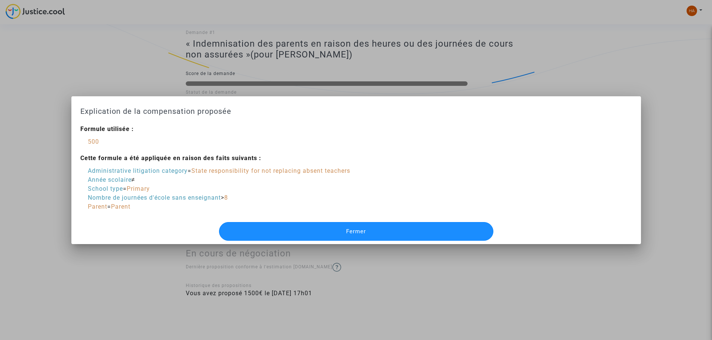
click at [306, 235] on button "Fermer" at bounding box center [356, 231] width 274 height 19
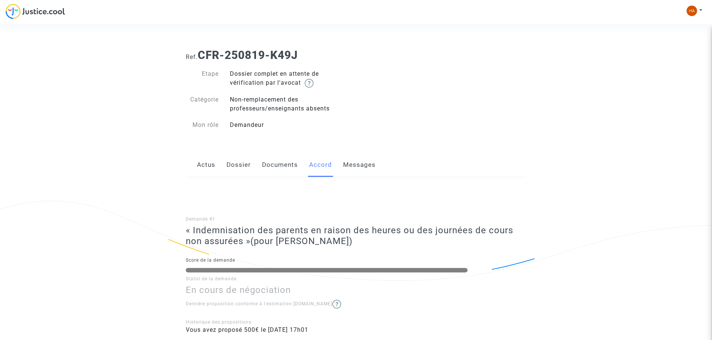
scroll to position [187, 0]
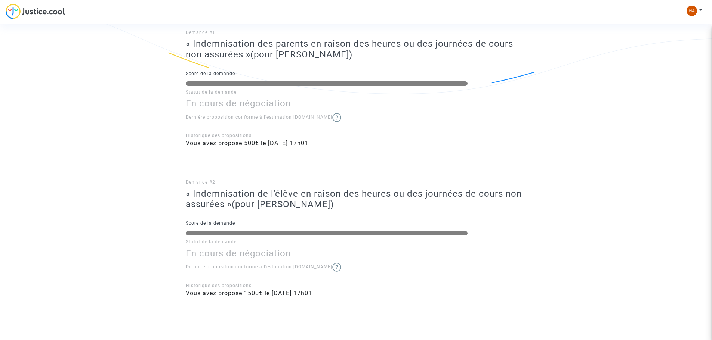
click at [332, 271] on img at bounding box center [336, 267] width 9 height 9
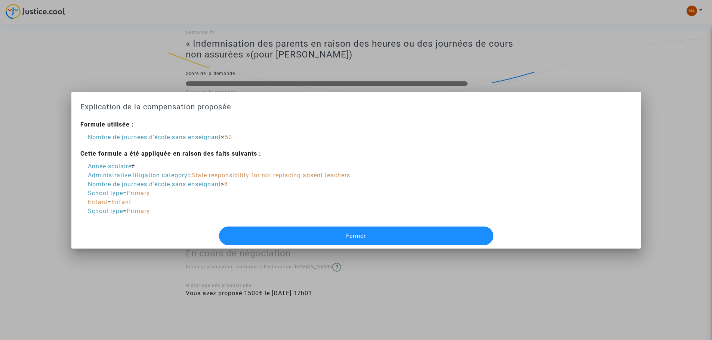
click at [337, 242] on button "Fermer" at bounding box center [356, 236] width 274 height 19
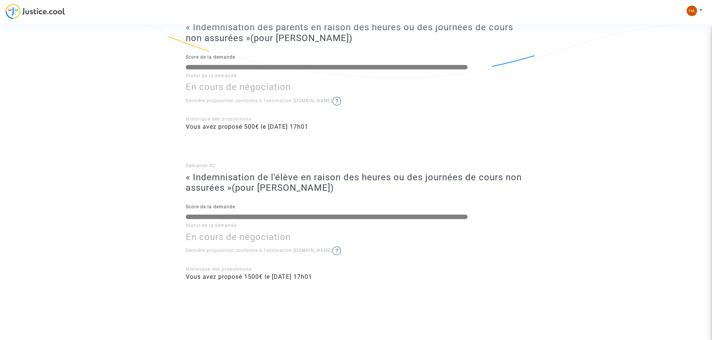
scroll to position [212, 0]
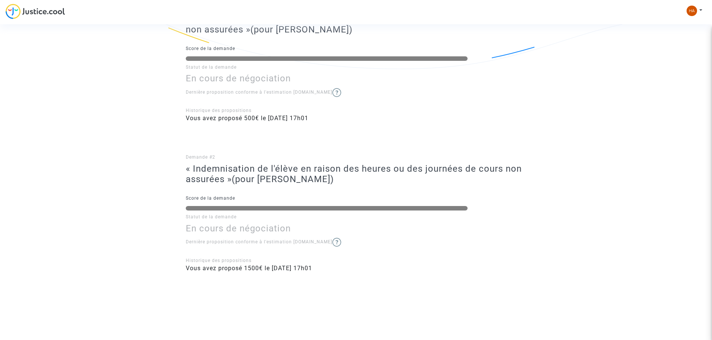
click at [332, 241] on img at bounding box center [336, 242] width 9 height 9
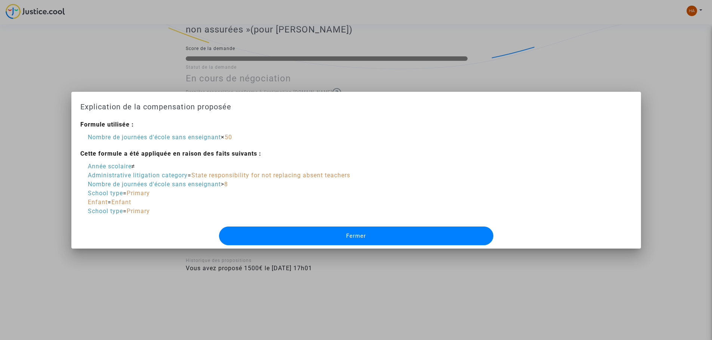
click at [344, 239] on button "Fermer" at bounding box center [356, 236] width 274 height 19
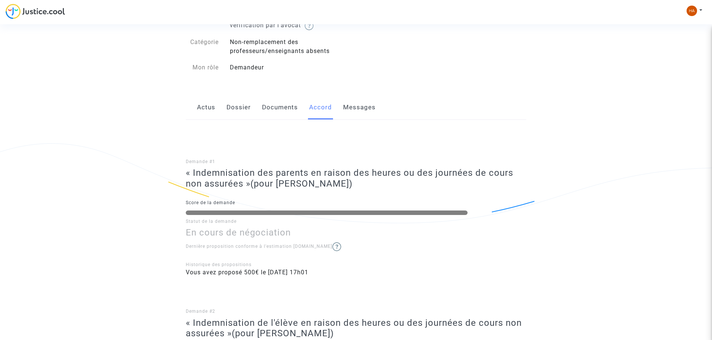
scroll to position [25, 0]
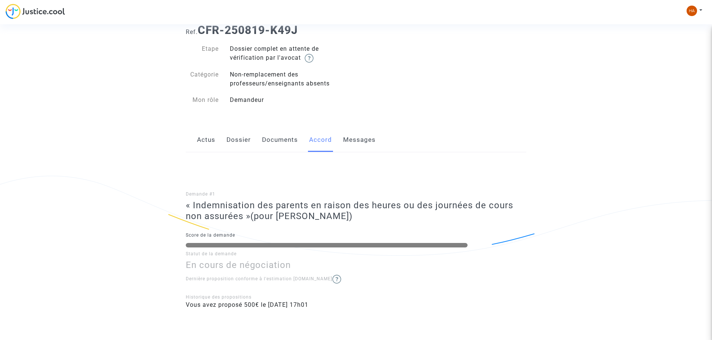
click at [347, 137] on link "Messages" at bounding box center [359, 140] width 32 height 25
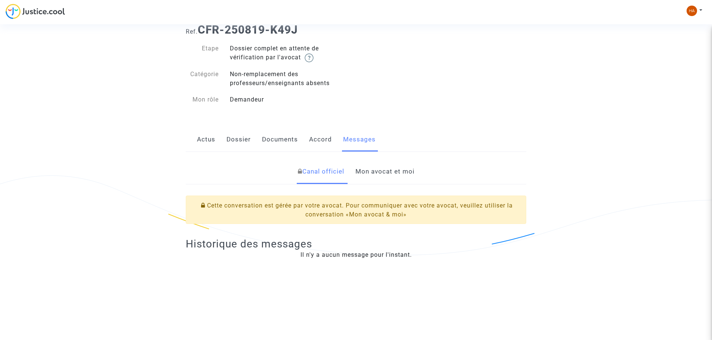
scroll to position [37, 0]
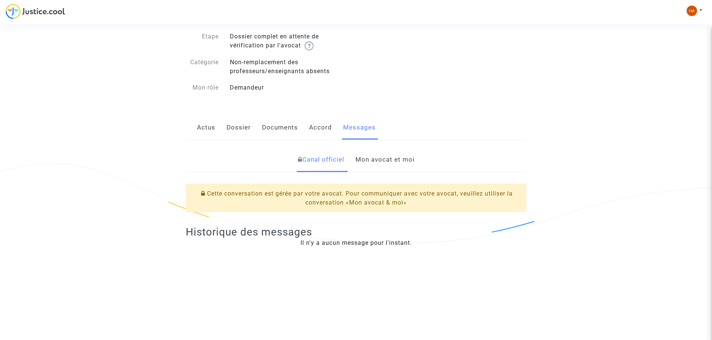
click at [238, 136] on link "Dossier" at bounding box center [238, 127] width 24 height 25
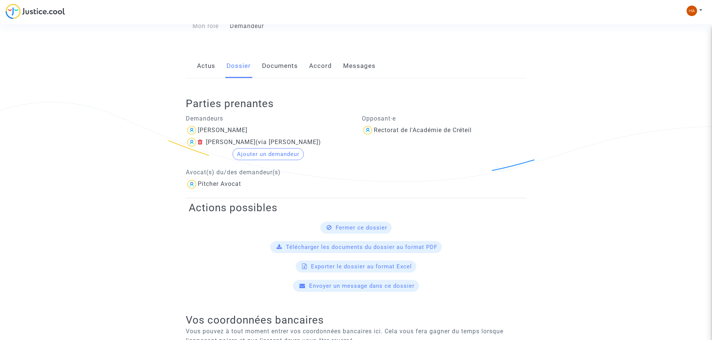
scroll to position [112, 0]
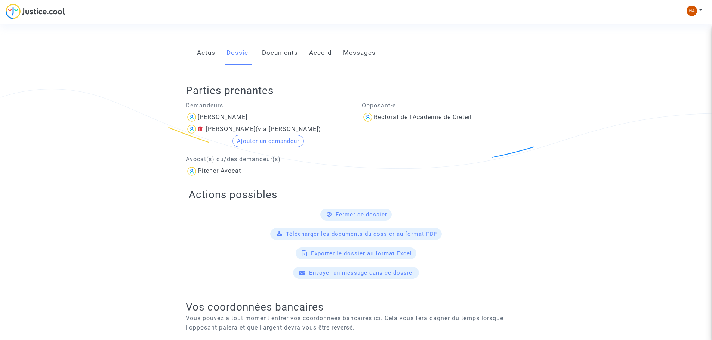
click at [276, 53] on link "Documents" at bounding box center [280, 53] width 36 height 25
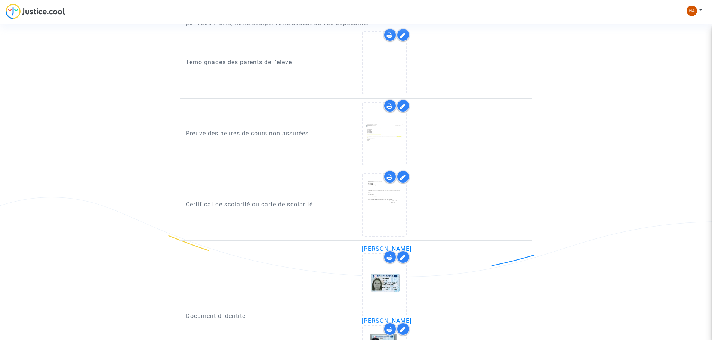
scroll to position [411, 0]
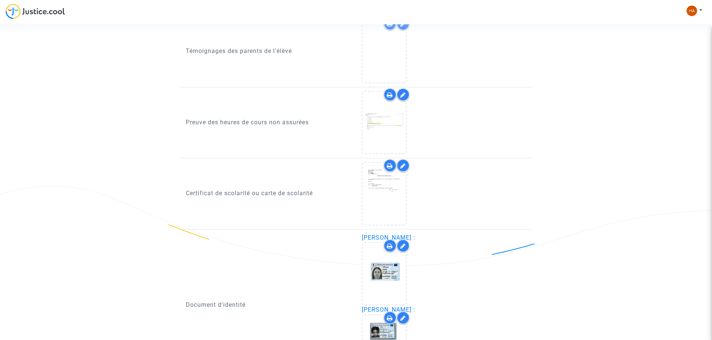
click at [121, 140] on ng-component "Ref. CFR-250819-K49J Etape Dossier complet en attente de vérification par l'avo…" at bounding box center [356, 70] width 538 height 877
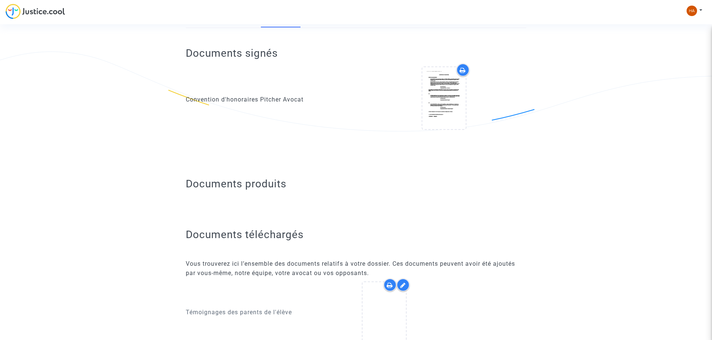
scroll to position [0, 0]
